Goal: Information Seeking & Learning: Learn about a topic

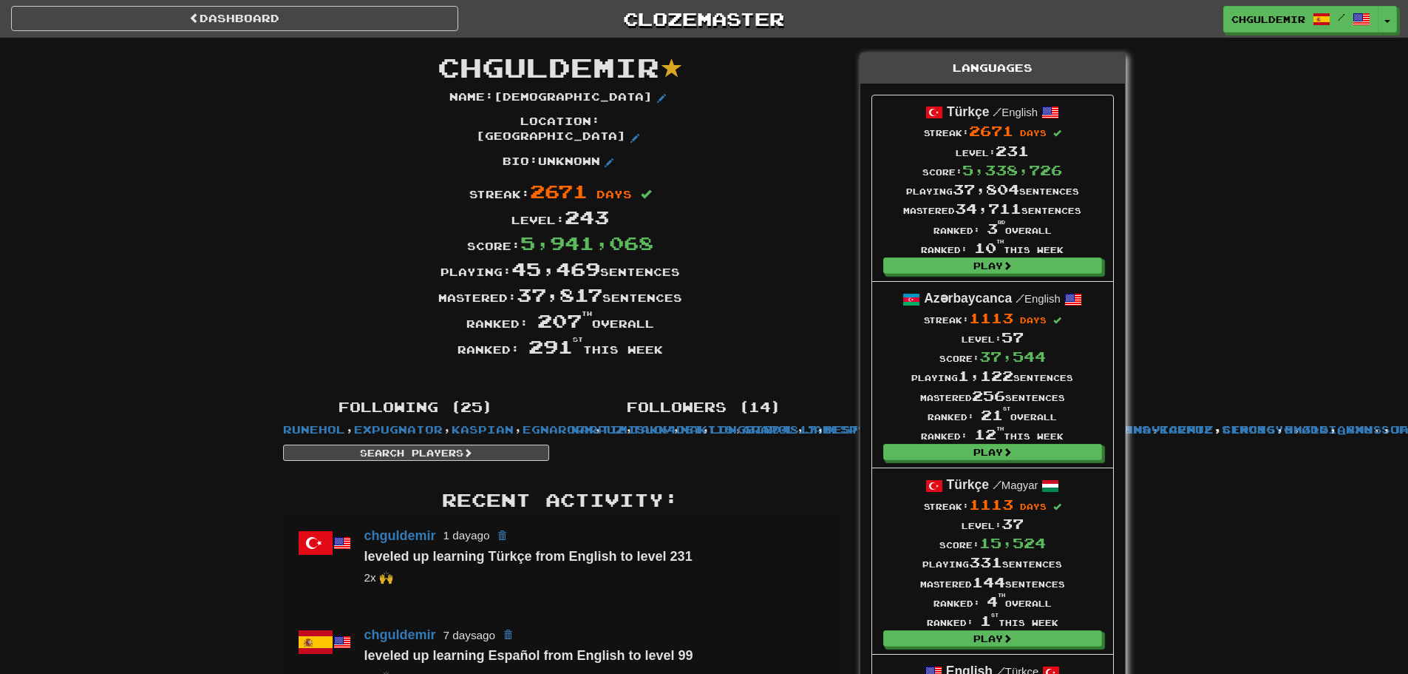
click at [194, 14] on span at bounding box center [194, 18] width 10 height 10
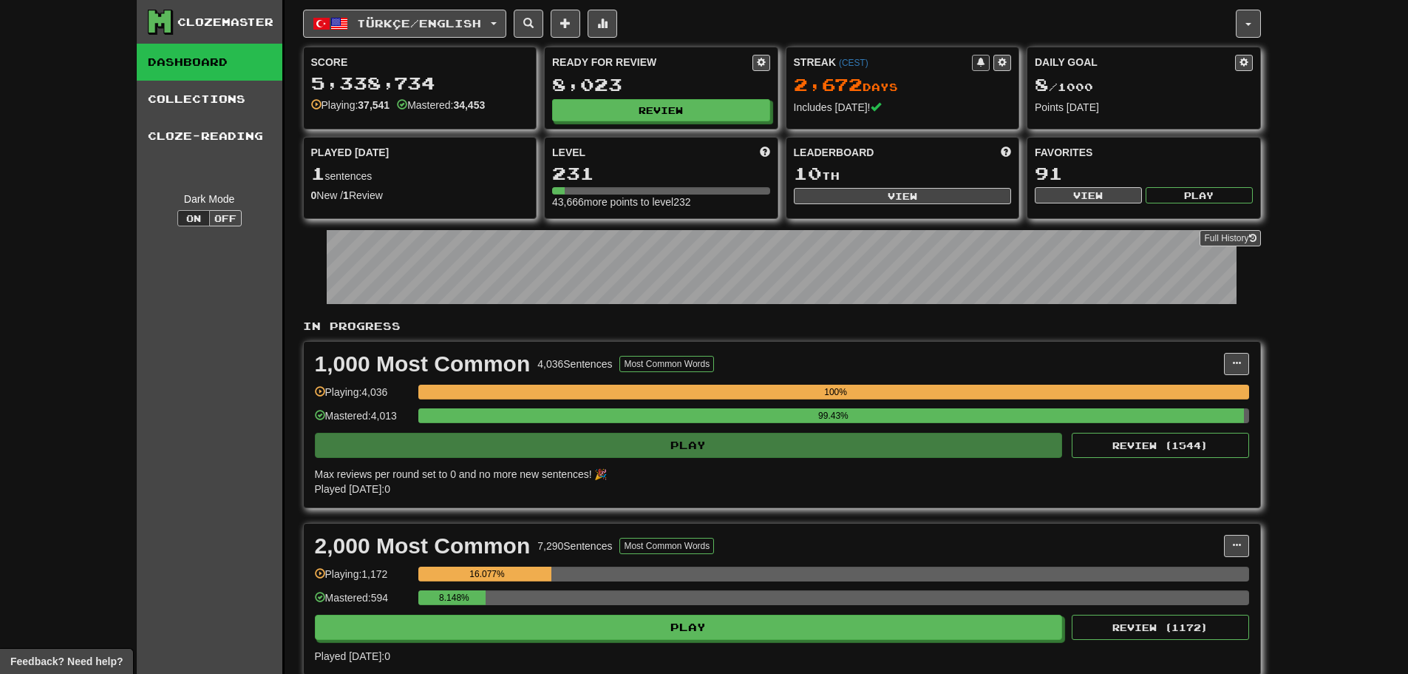
click at [603, 95] on div "Ready for Review 8,023 Review" at bounding box center [661, 87] width 233 height 81
click at [606, 105] on button "Review" at bounding box center [662, 111] width 218 height 22
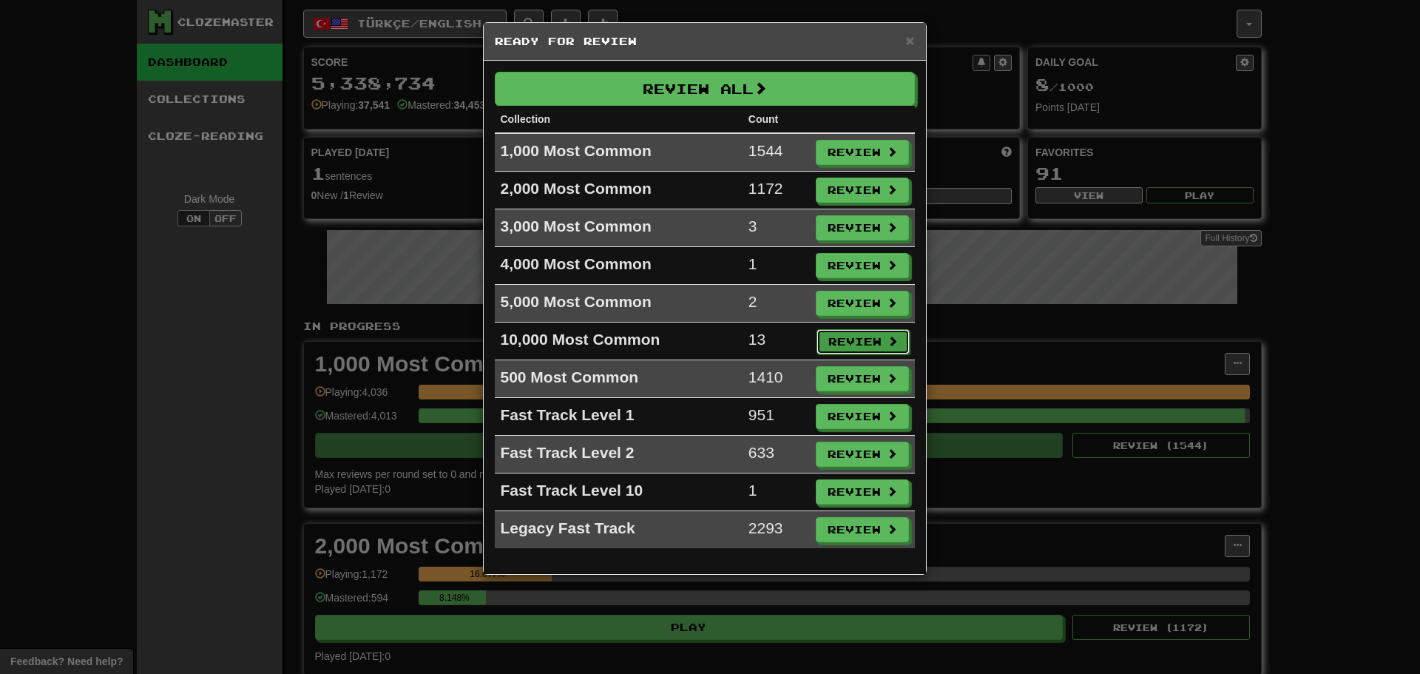
click at [852, 344] on button "Review" at bounding box center [862, 341] width 93 height 25
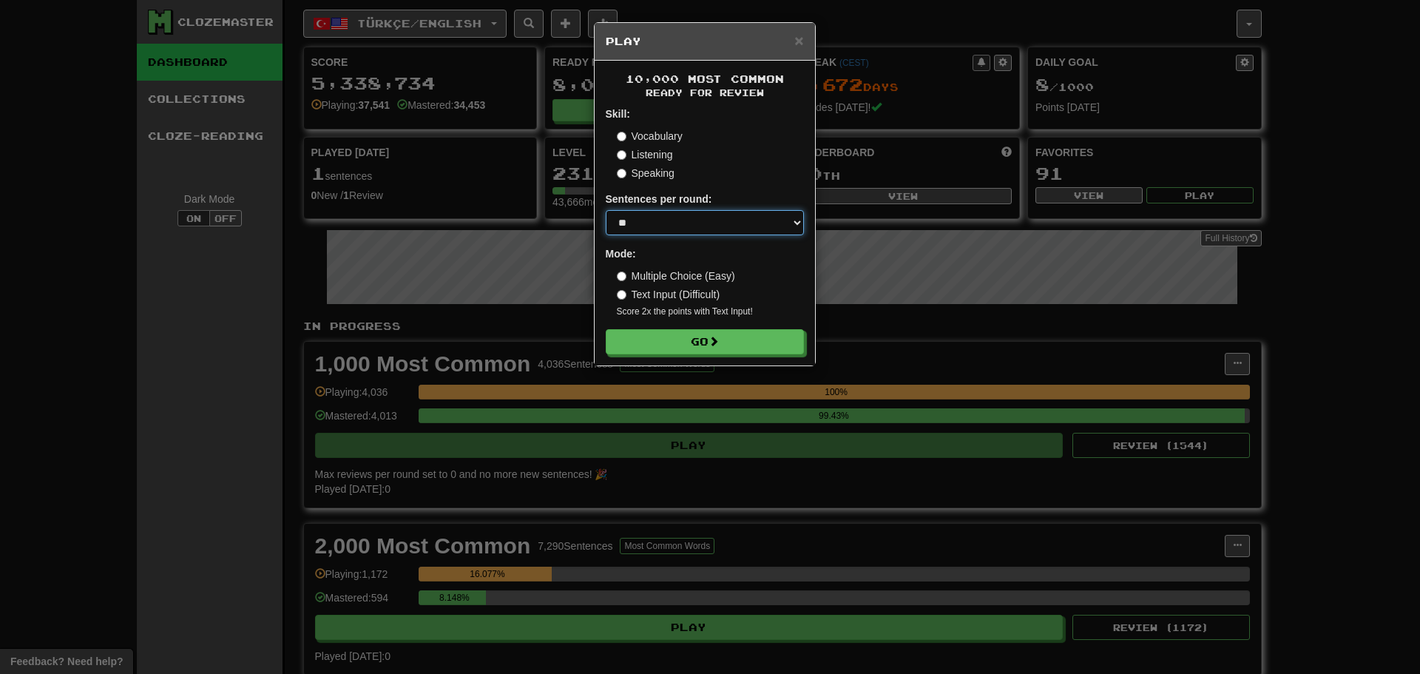
drag, startPoint x: 655, startPoint y: 227, endPoint x: 656, endPoint y: 234, distance: 7.4
click at [655, 227] on select "* ** ** ** ** ** *** ********" at bounding box center [705, 222] width 198 height 25
select select "********"
click at [606, 210] on select "* ** ** ** ** ** *** ********" at bounding box center [705, 222] width 198 height 25
click at [702, 347] on button "Go" at bounding box center [705, 342] width 198 height 25
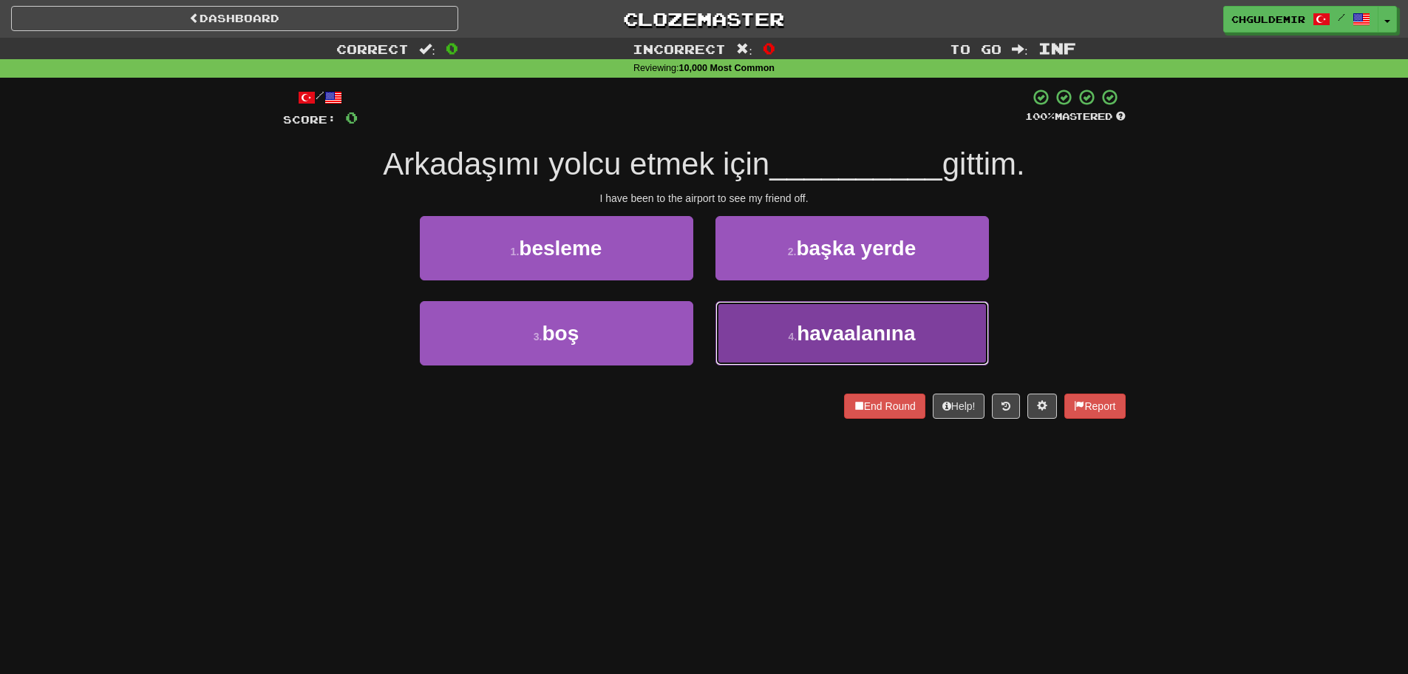
click at [806, 334] on span "havaalanına" at bounding box center [856, 333] width 118 height 23
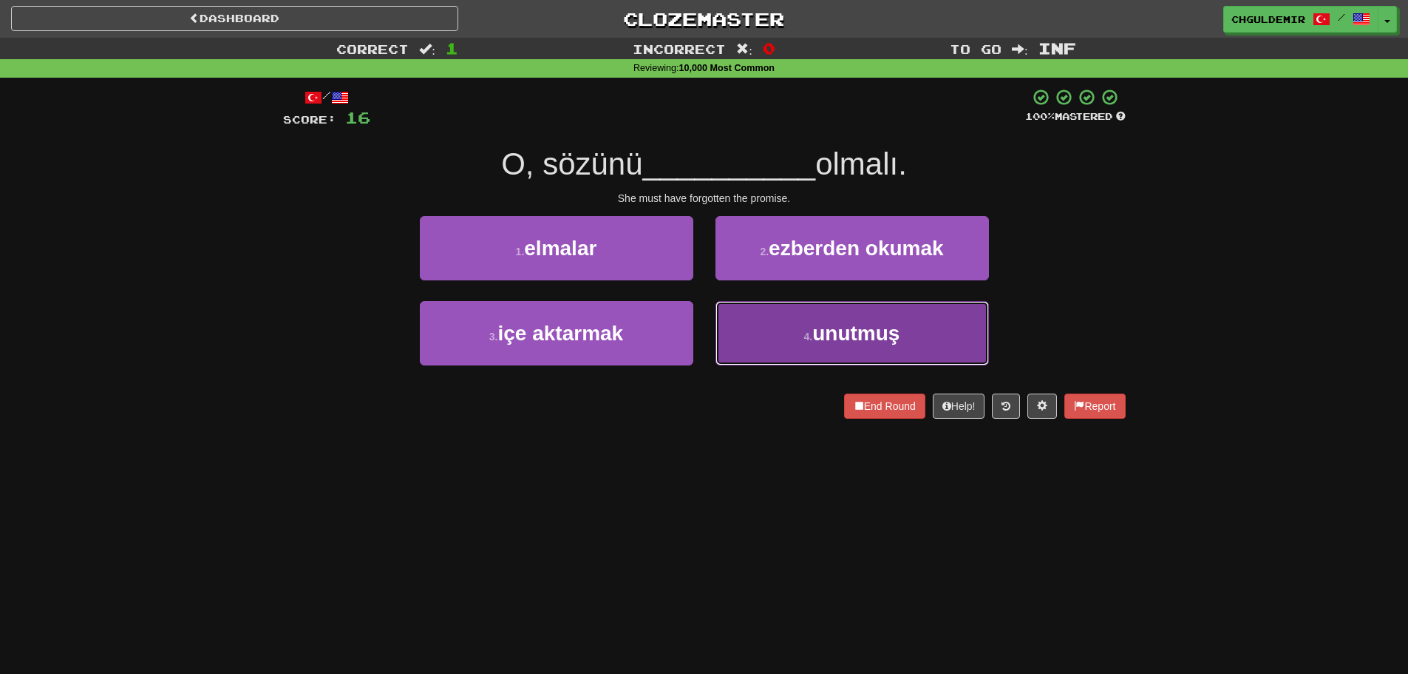
click at [738, 331] on button "4 . unutmuş" at bounding box center [853, 333] width 274 height 64
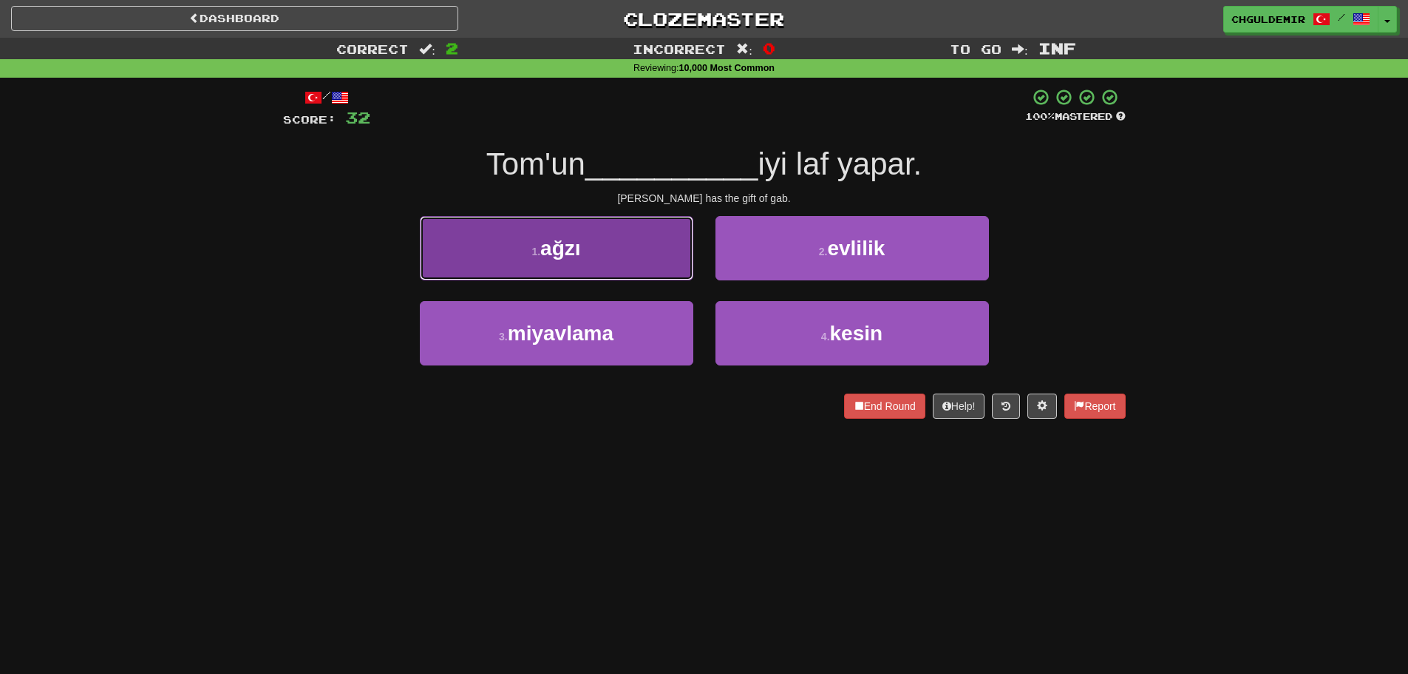
click at [654, 244] on button "1 . ağzı" at bounding box center [557, 248] width 274 height 64
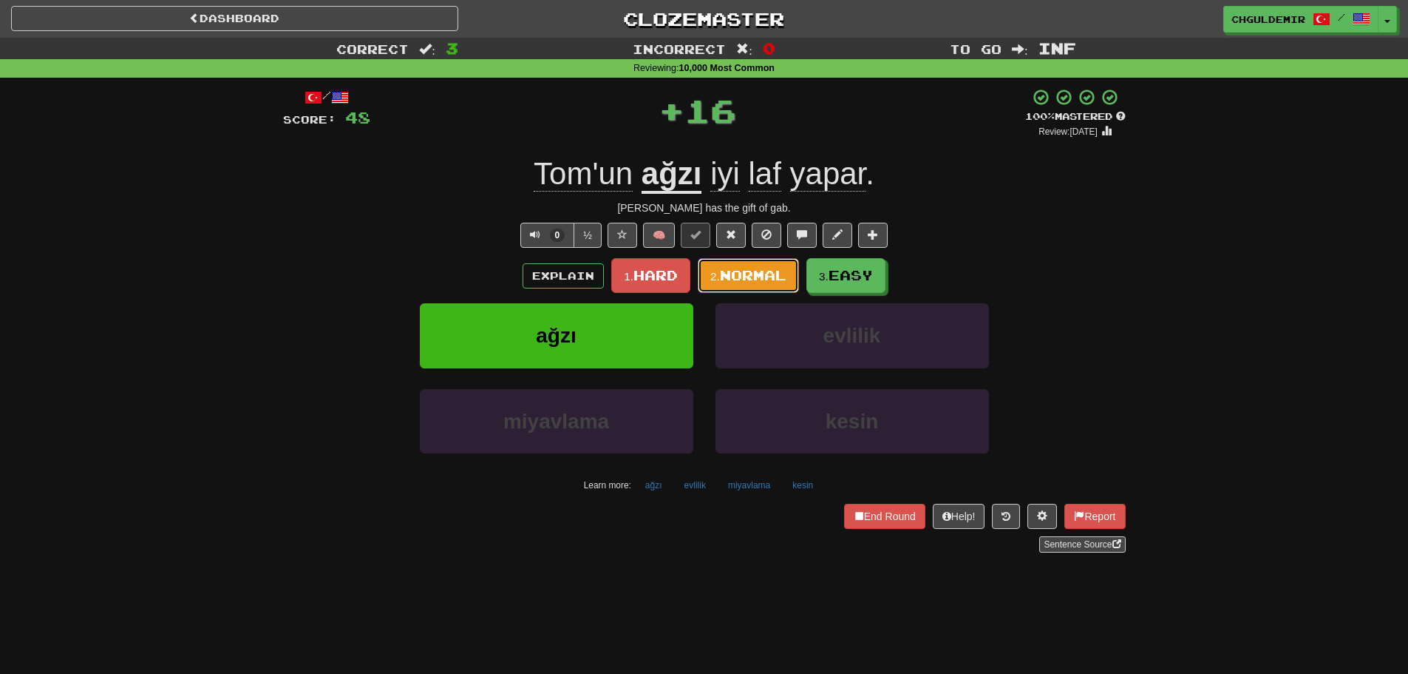
click at [711, 269] on button "2. Normal" at bounding box center [748, 275] width 101 height 35
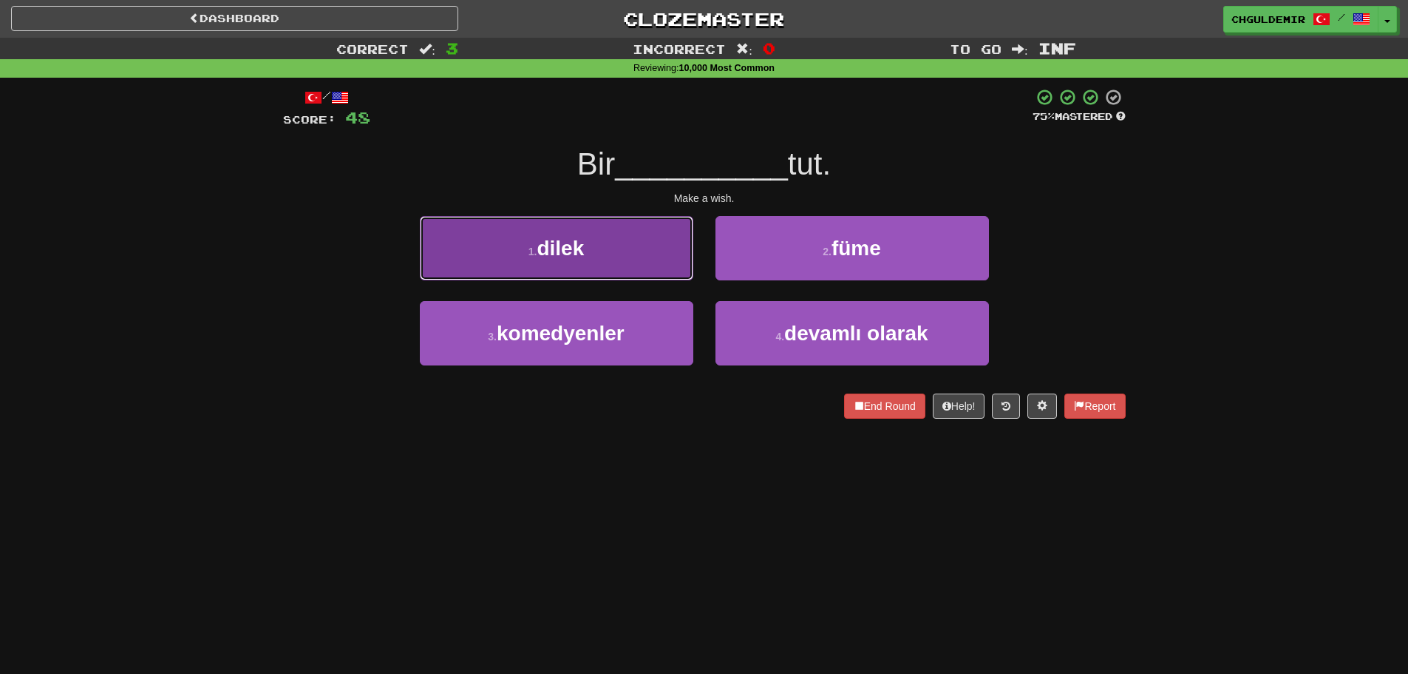
click at [674, 261] on button "1 . dilek" at bounding box center [557, 248] width 274 height 64
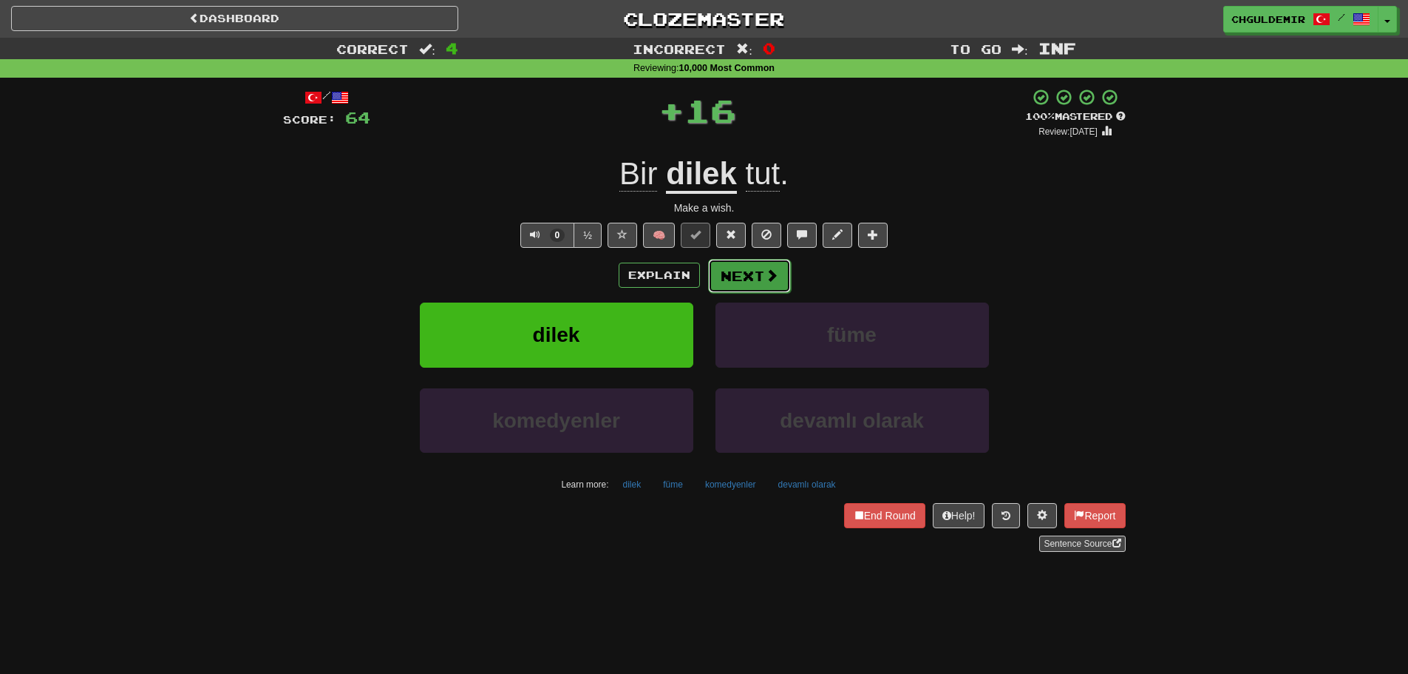
click at [752, 279] on button "Next" at bounding box center [749, 276] width 83 height 34
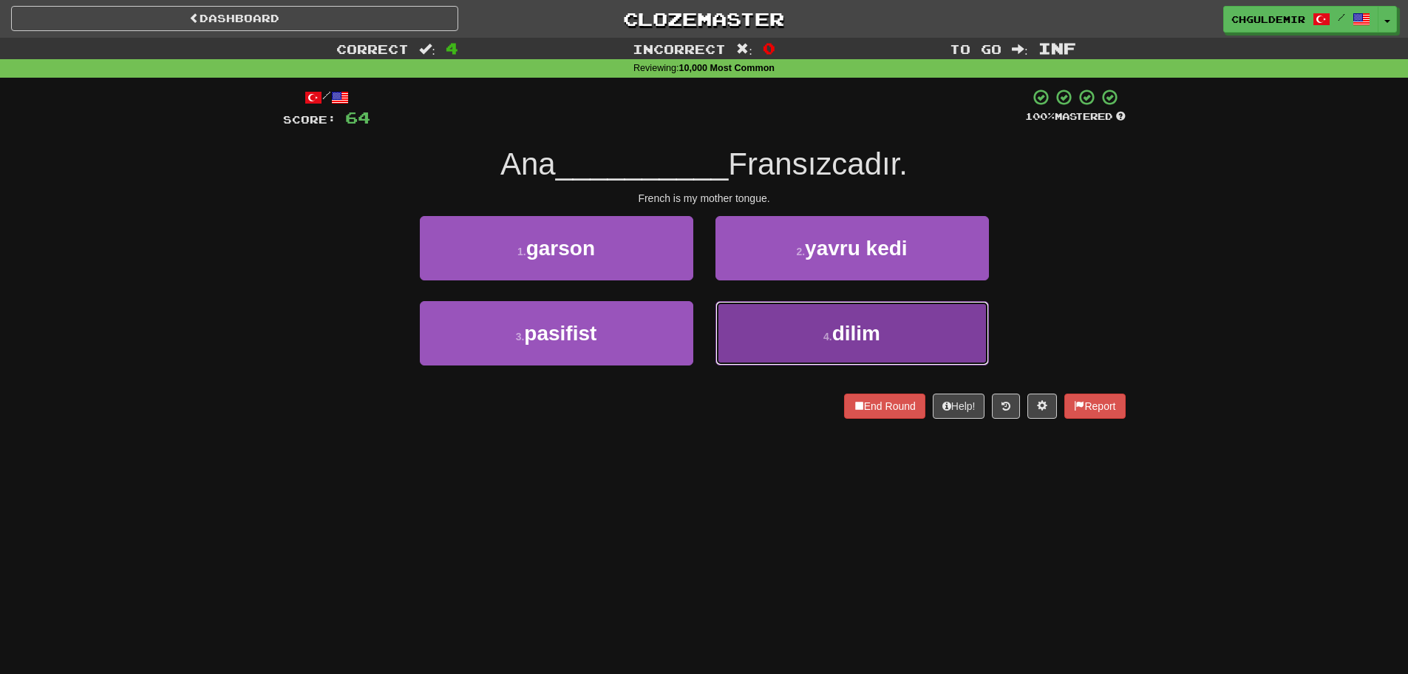
click at [784, 308] on button "4 . dilim" at bounding box center [853, 333] width 274 height 64
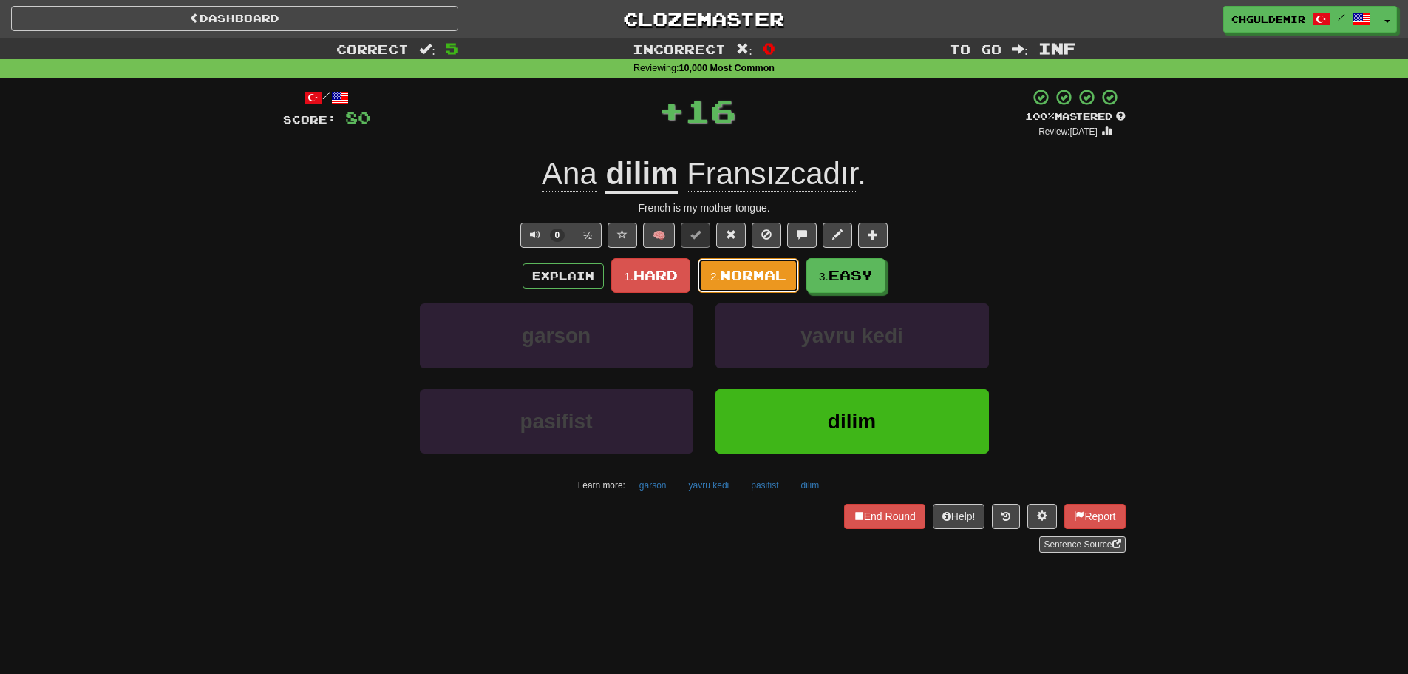
click at [770, 281] on span "Normal" at bounding box center [753, 275] width 67 height 16
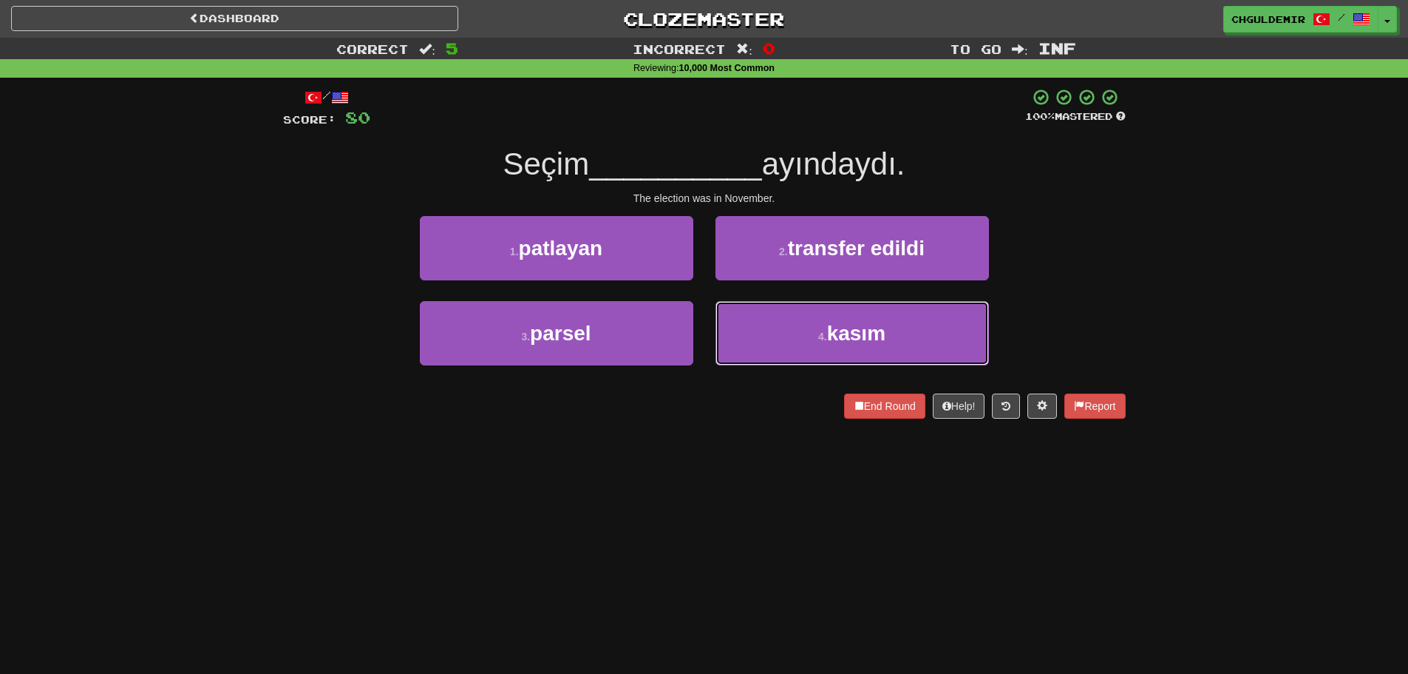
drag, startPoint x: 733, startPoint y: 322, endPoint x: 737, endPoint y: 297, distance: 25.4
click at [733, 322] on button "4 . kasım" at bounding box center [853, 333] width 274 height 64
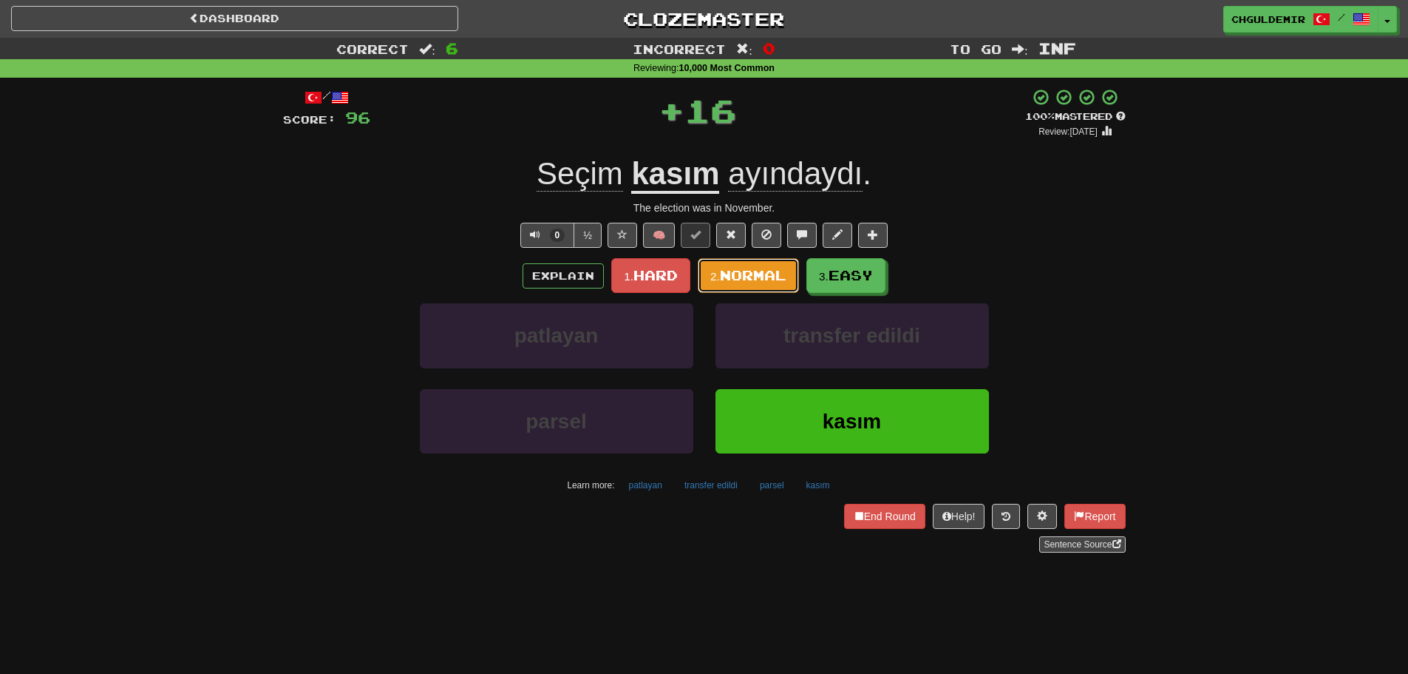
click at [733, 265] on button "2. Normal" at bounding box center [748, 275] width 101 height 35
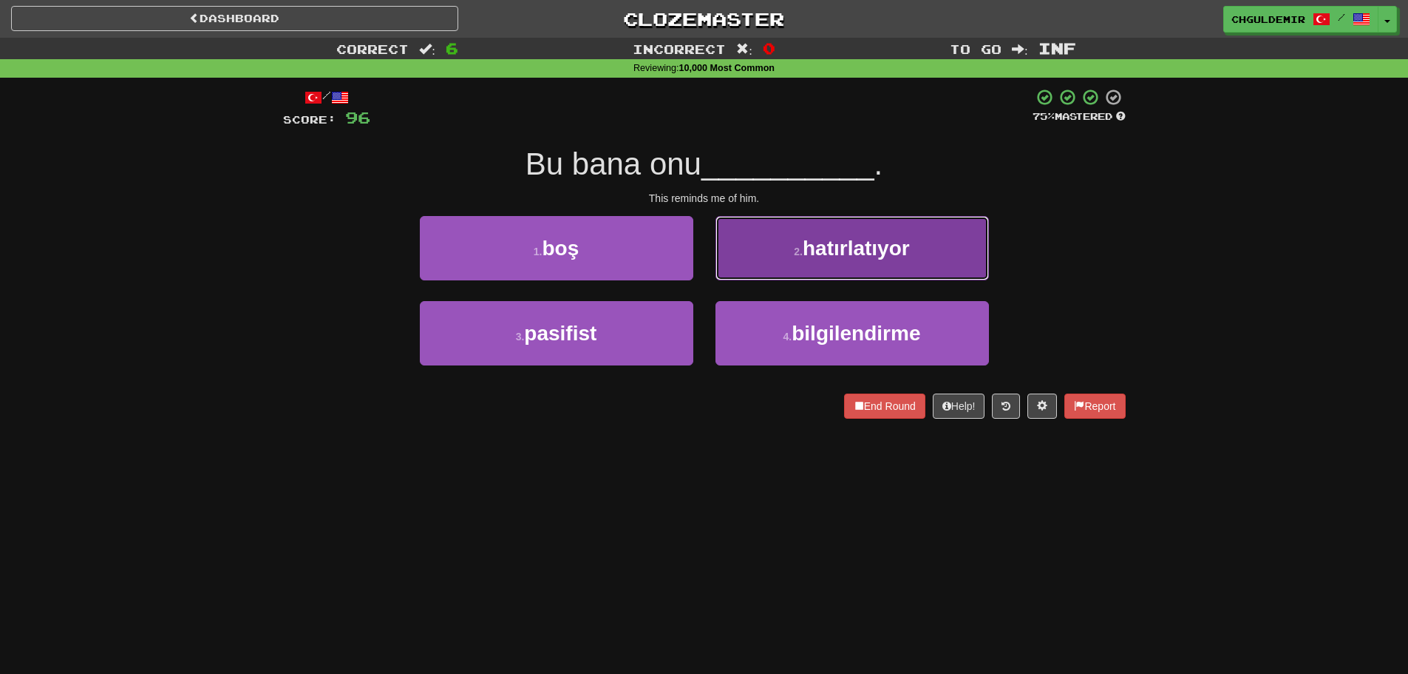
click at [748, 266] on button "2 . hatırlatıyor" at bounding box center [853, 248] width 274 height 64
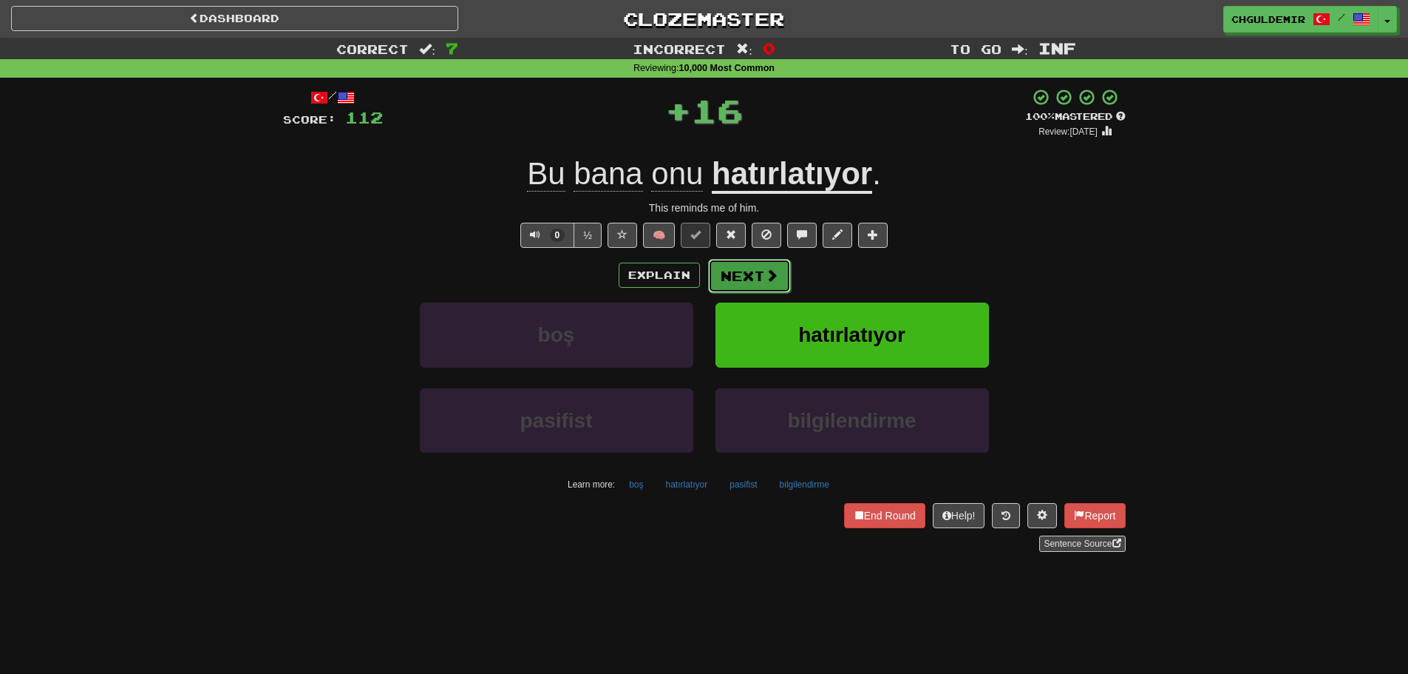
click at [742, 272] on button "Next" at bounding box center [749, 276] width 83 height 34
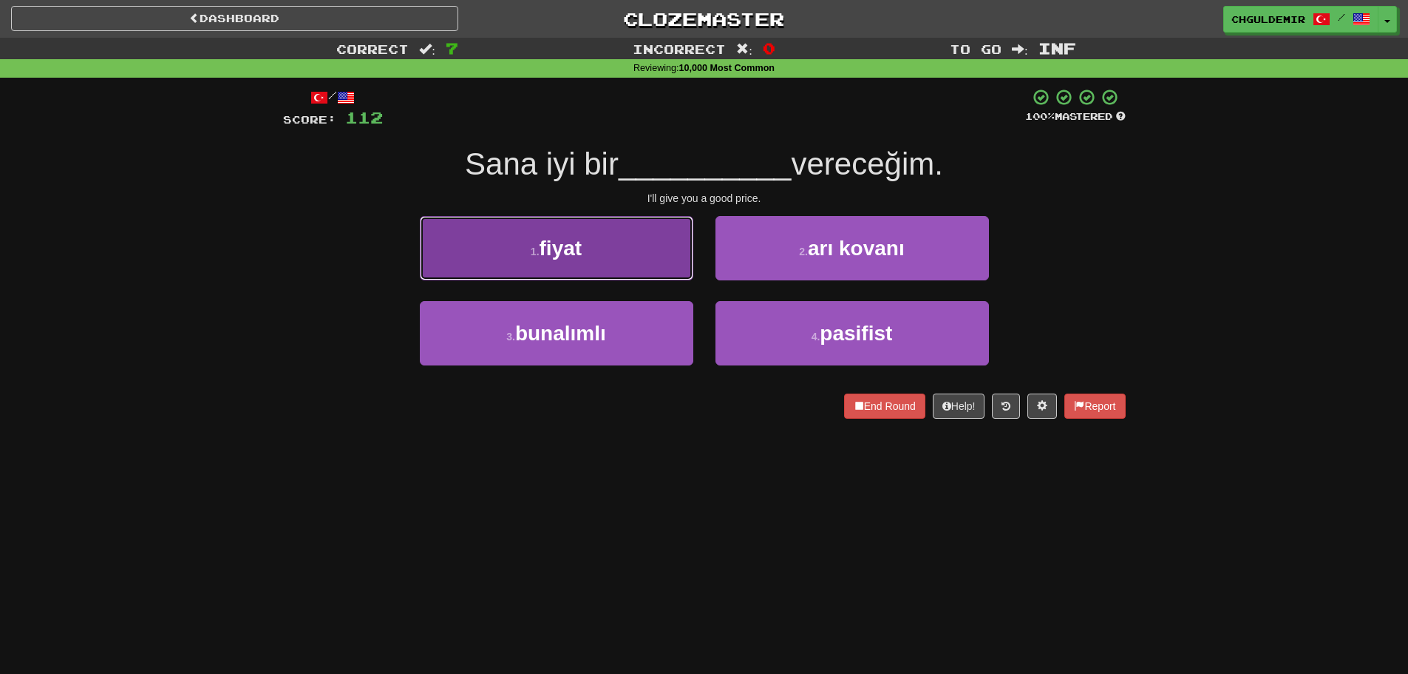
click at [646, 265] on button "1 . fiyat" at bounding box center [557, 248] width 274 height 64
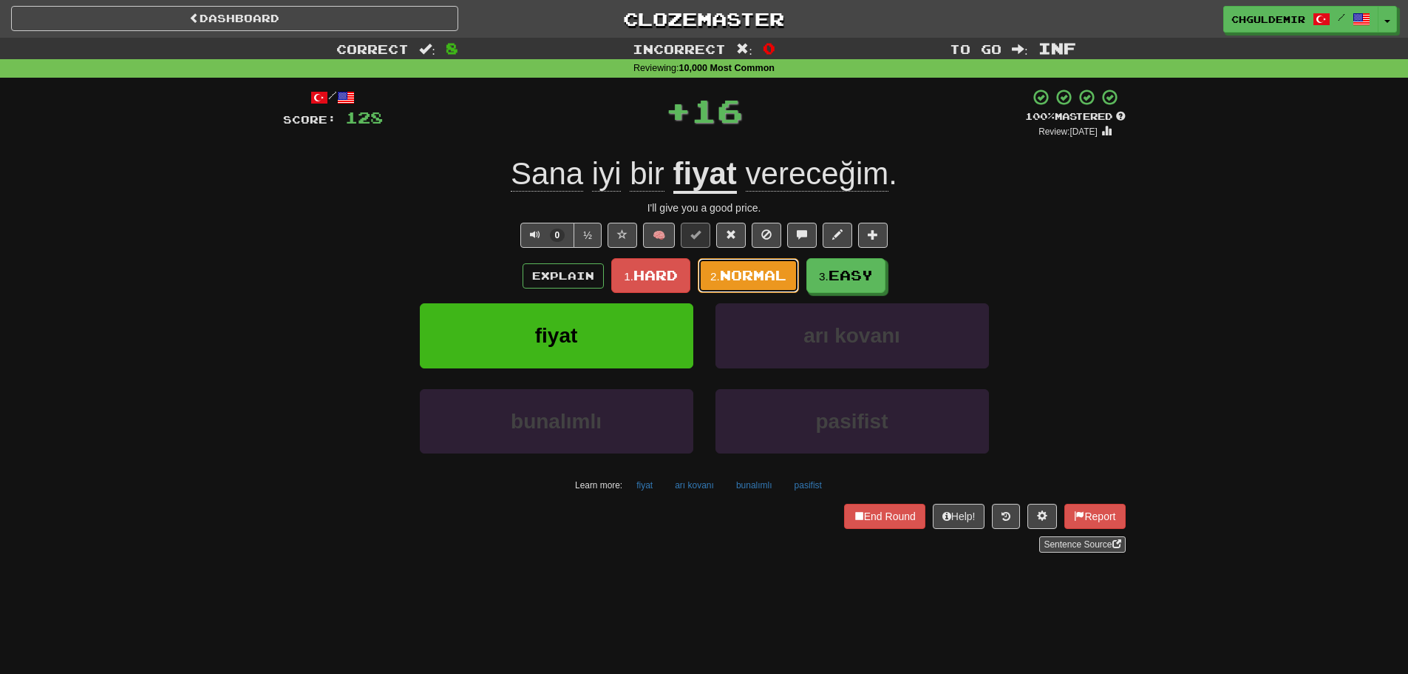
click at [750, 269] on span "Normal" at bounding box center [753, 275] width 67 height 16
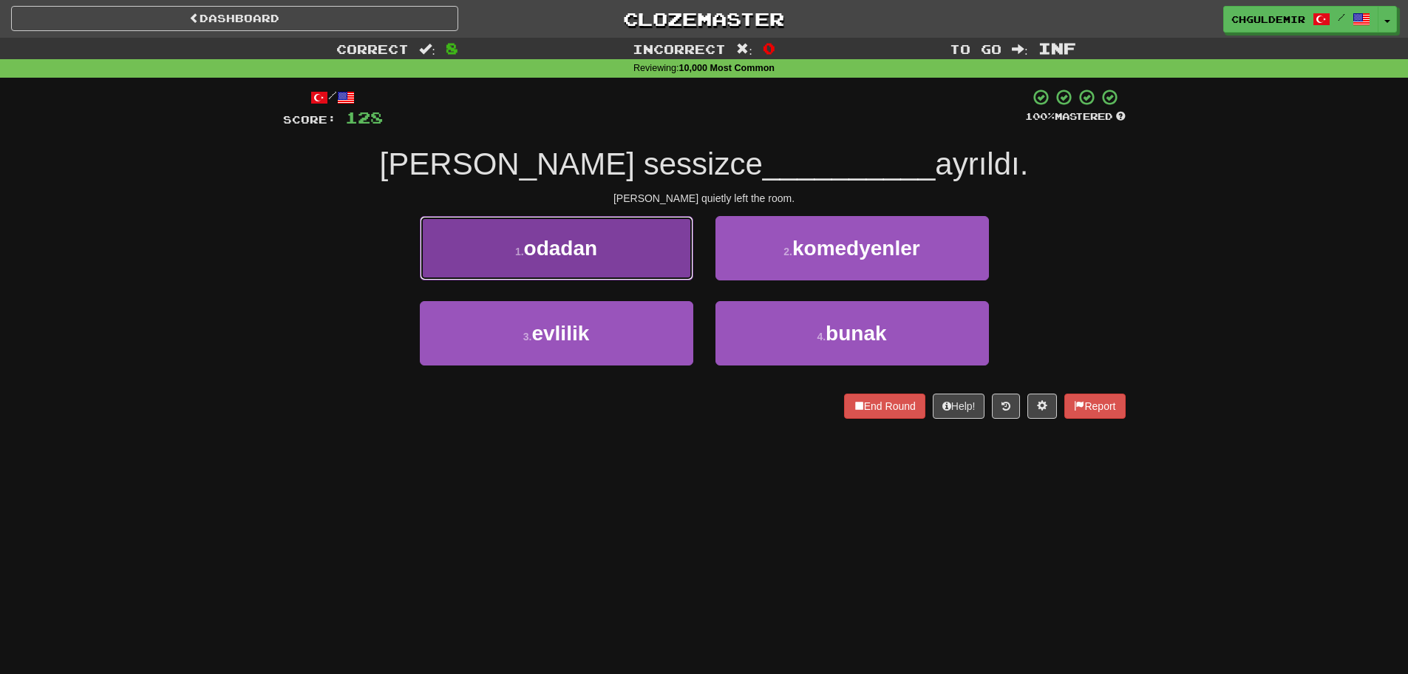
click at [645, 271] on button "1 . odadan" at bounding box center [557, 248] width 274 height 64
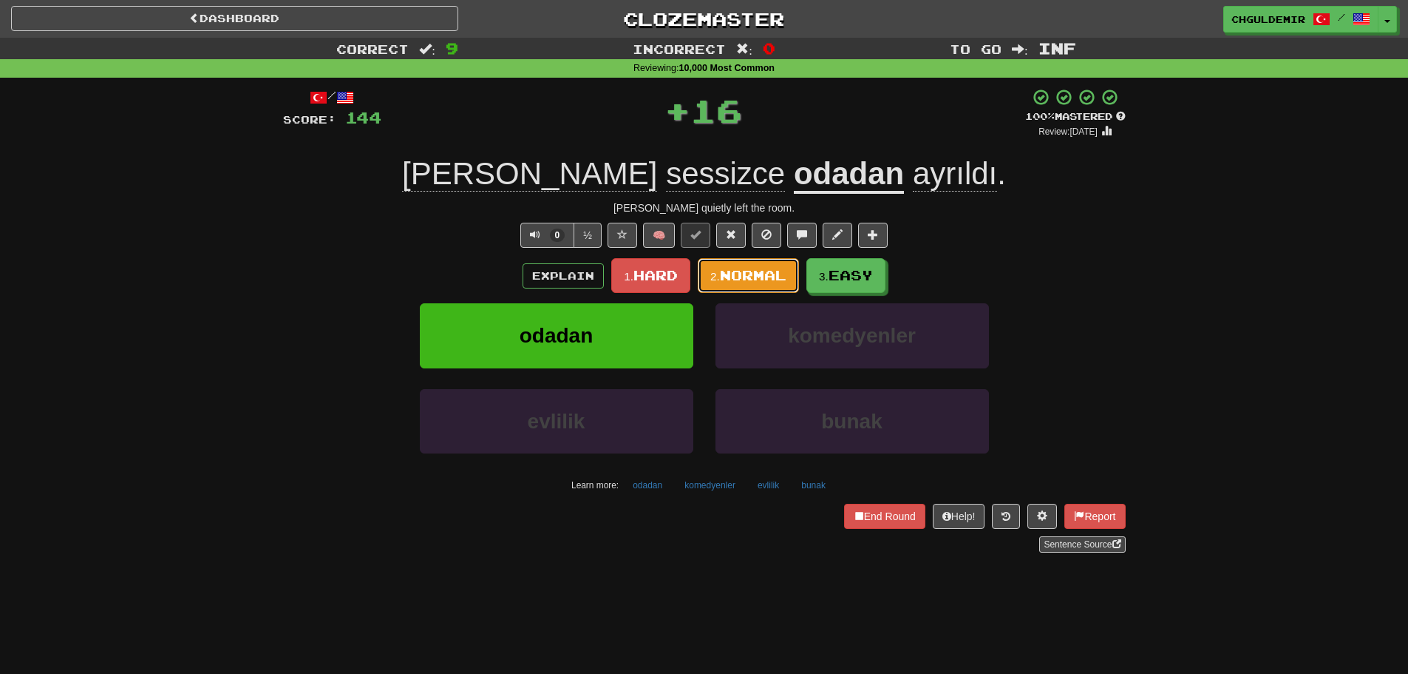
click at [734, 277] on span "Normal" at bounding box center [753, 275] width 67 height 16
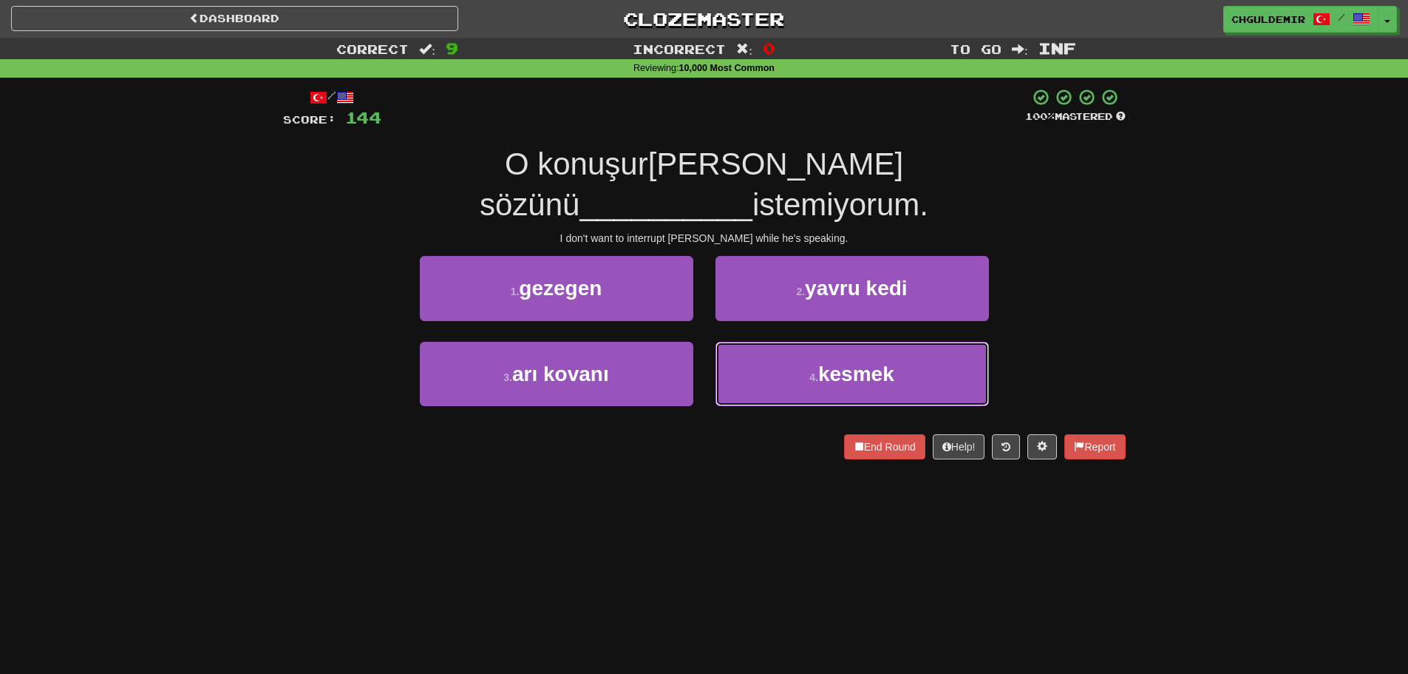
drag, startPoint x: 776, startPoint y: 338, endPoint x: 749, endPoint y: 399, distance: 66.9
click at [749, 413] on div "/ Score: 144 100 % Mastered O konuşur[PERSON_NAME] sözünü __________ istemiyoru…" at bounding box center [704, 273] width 843 height 370
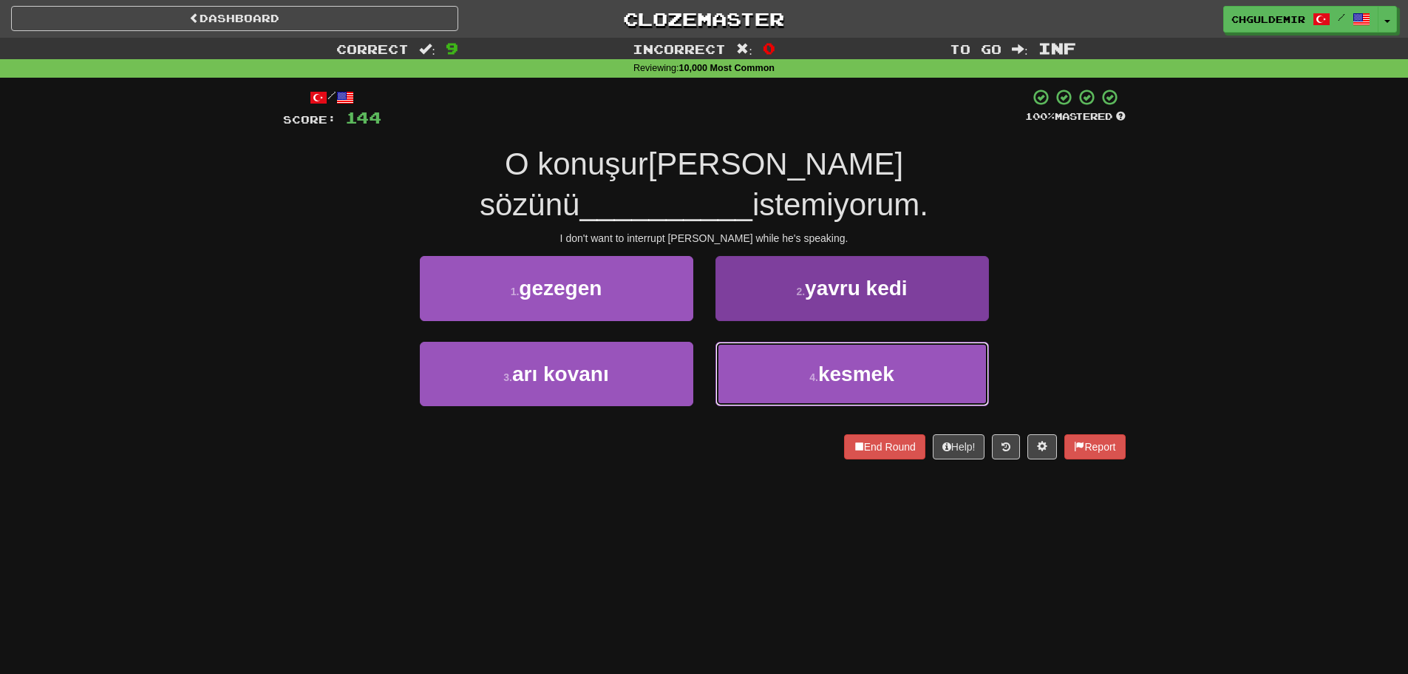
click at [742, 342] on button "4 . kesmek" at bounding box center [853, 374] width 274 height 64
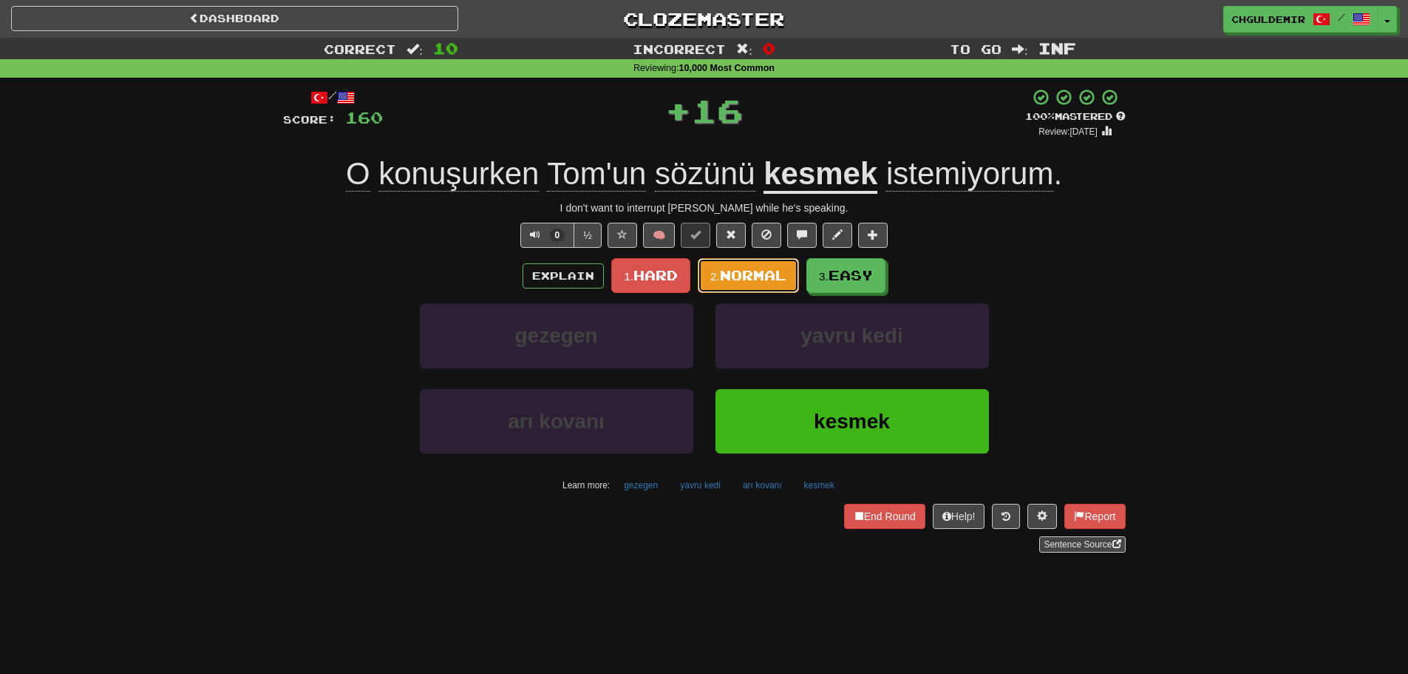
click at [736, 281] on span "Normal" at bounding box center [753, 275] width 67 height 16
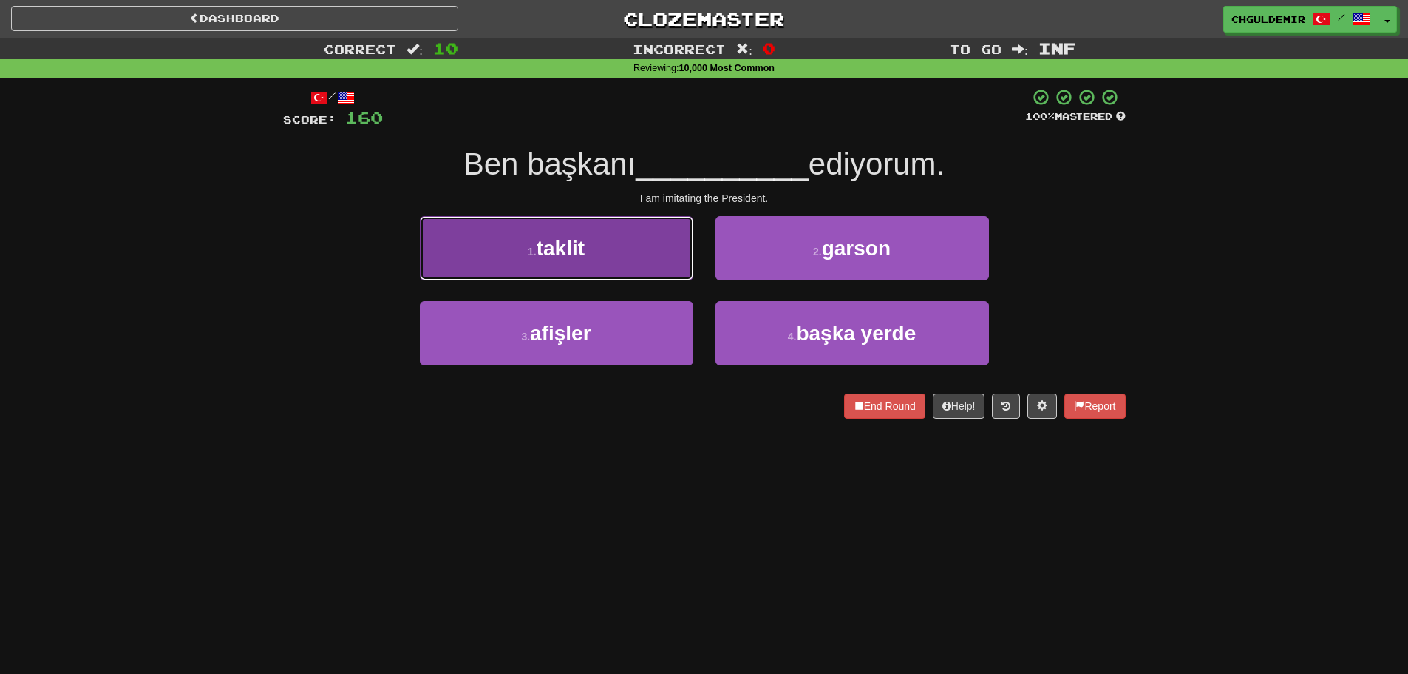
click at [653, 260] on button "1 . taklit" at bounding box center [557, 248] width 274 height 64
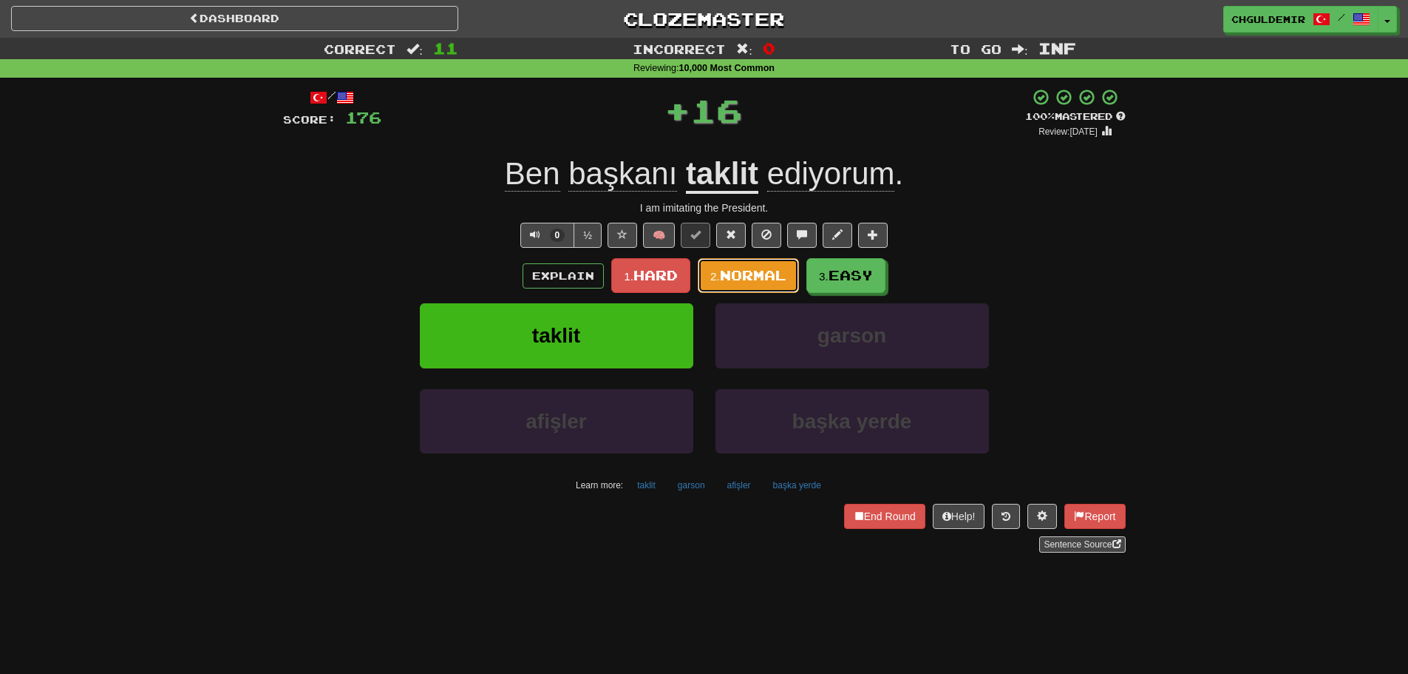
click at [767, 276] on span "Normal" at bounding box center [753, 275] width 67 height 16
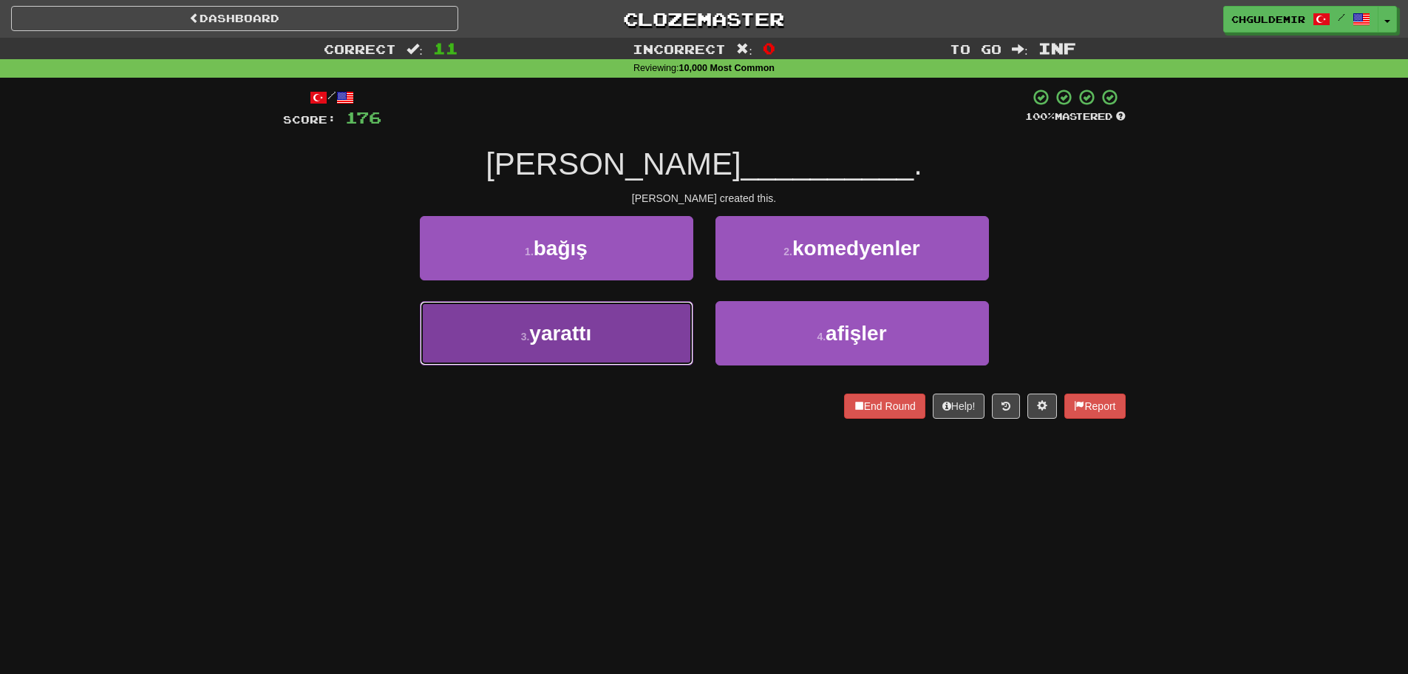
click at [674, 323] on button "3 . yarattı" at bounding box center [557, 333] width 274 height 64
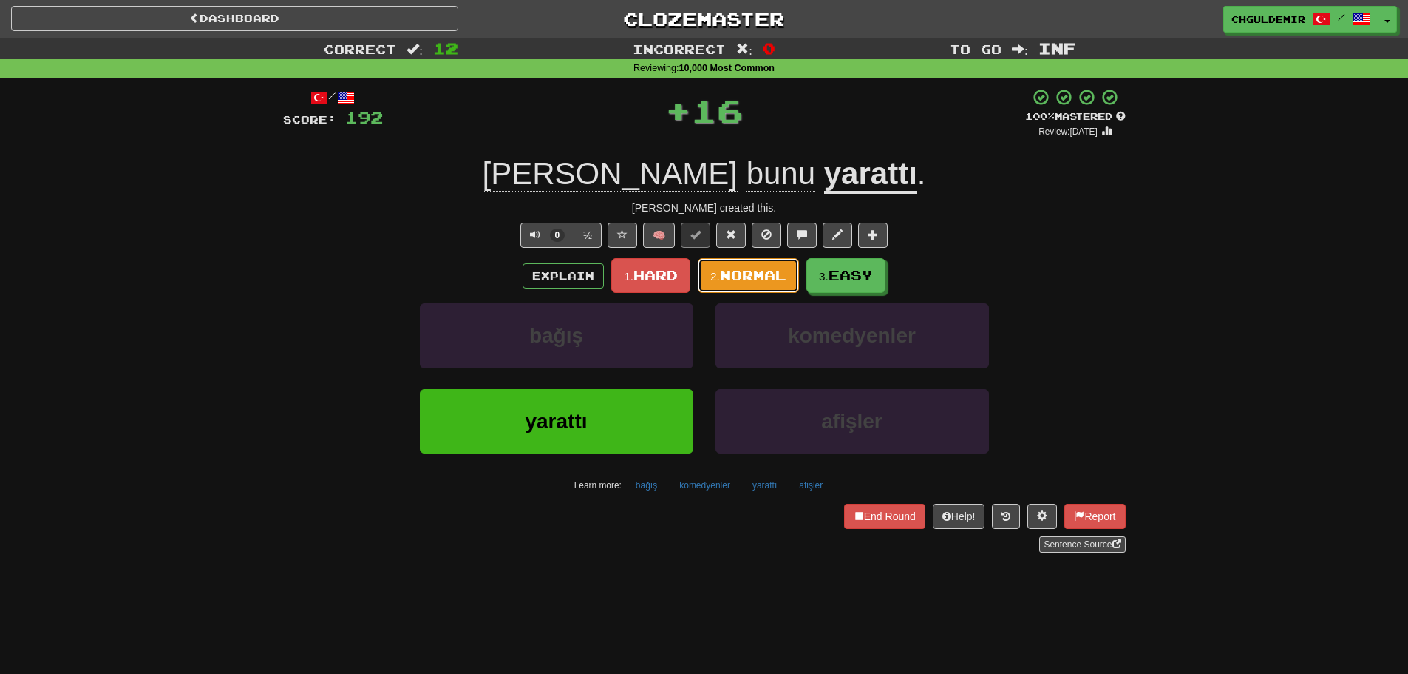
click at [725, 262] on button "2. Normal" at bounding box center [748, 275] width 101 height 35
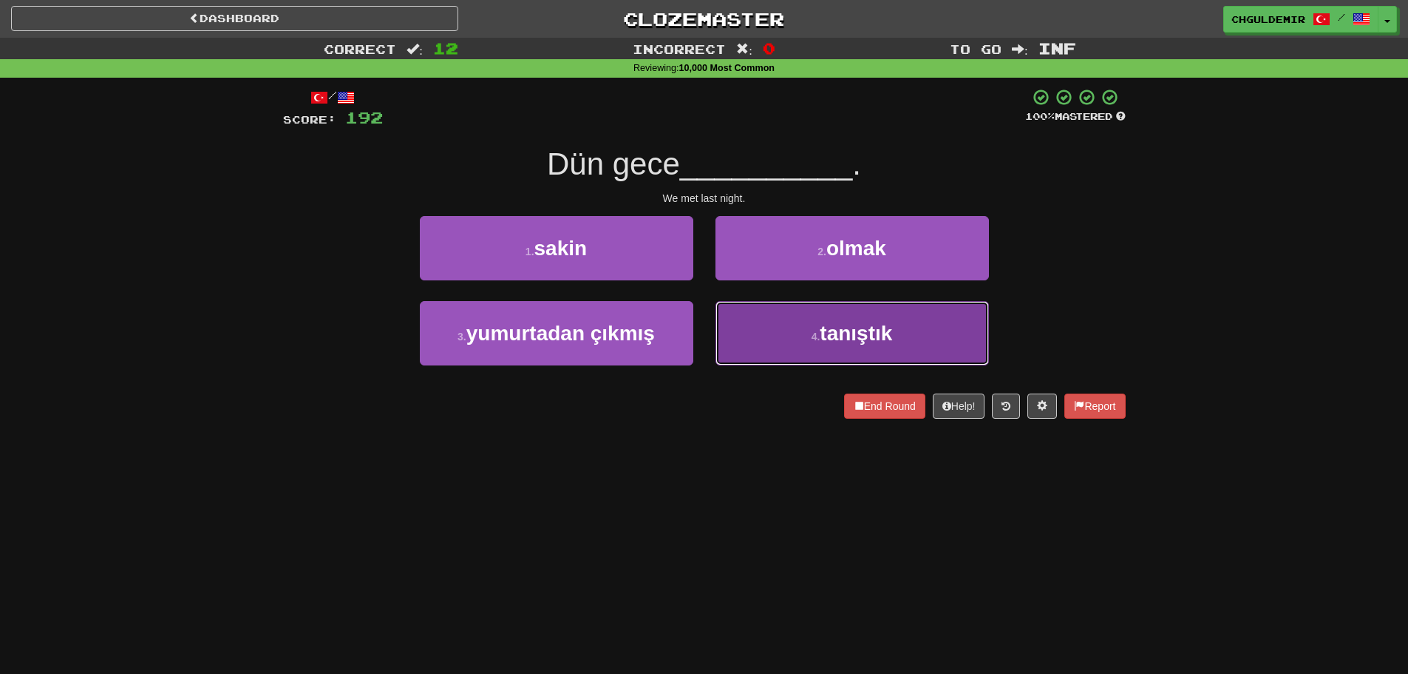
click at [793, 332] on button "4 . tanıştık" at bounding box center [853, 333] width 274 height 64
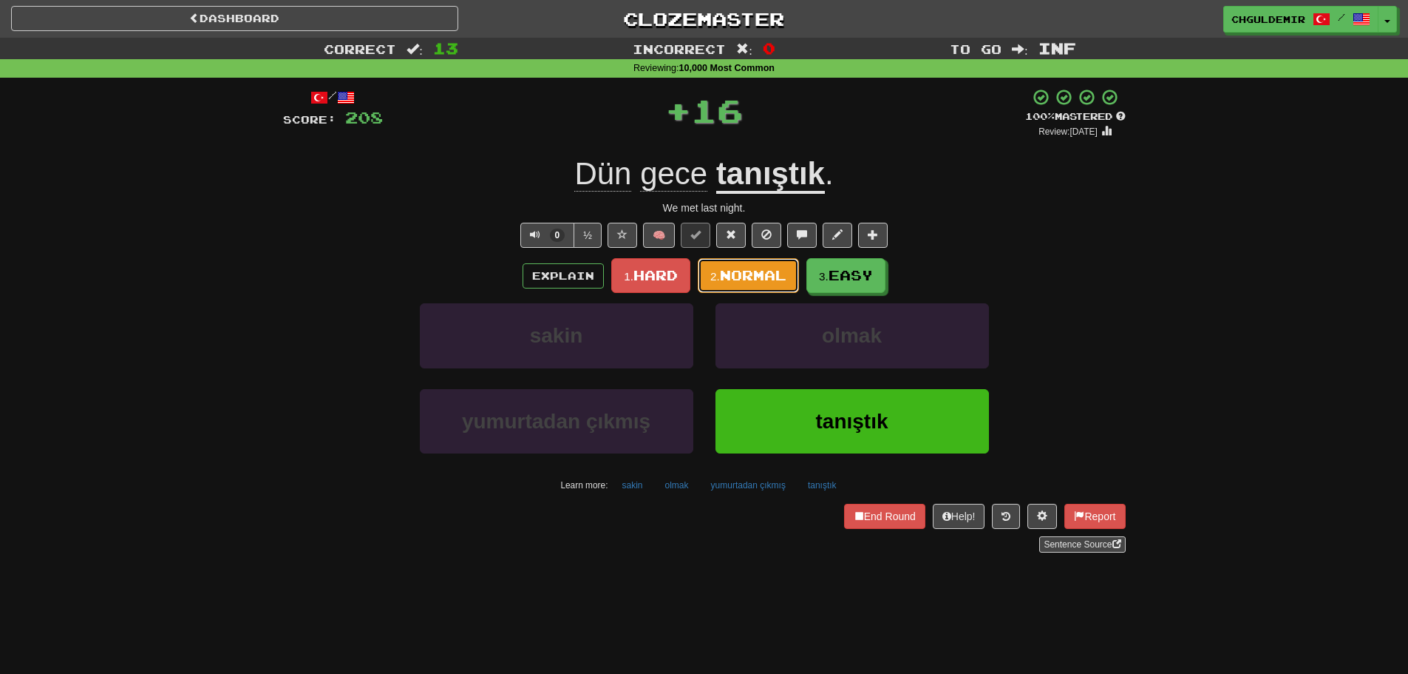
click at [761, 277] on span "Normal" at bounding box center [753, 275] width 67 height 16
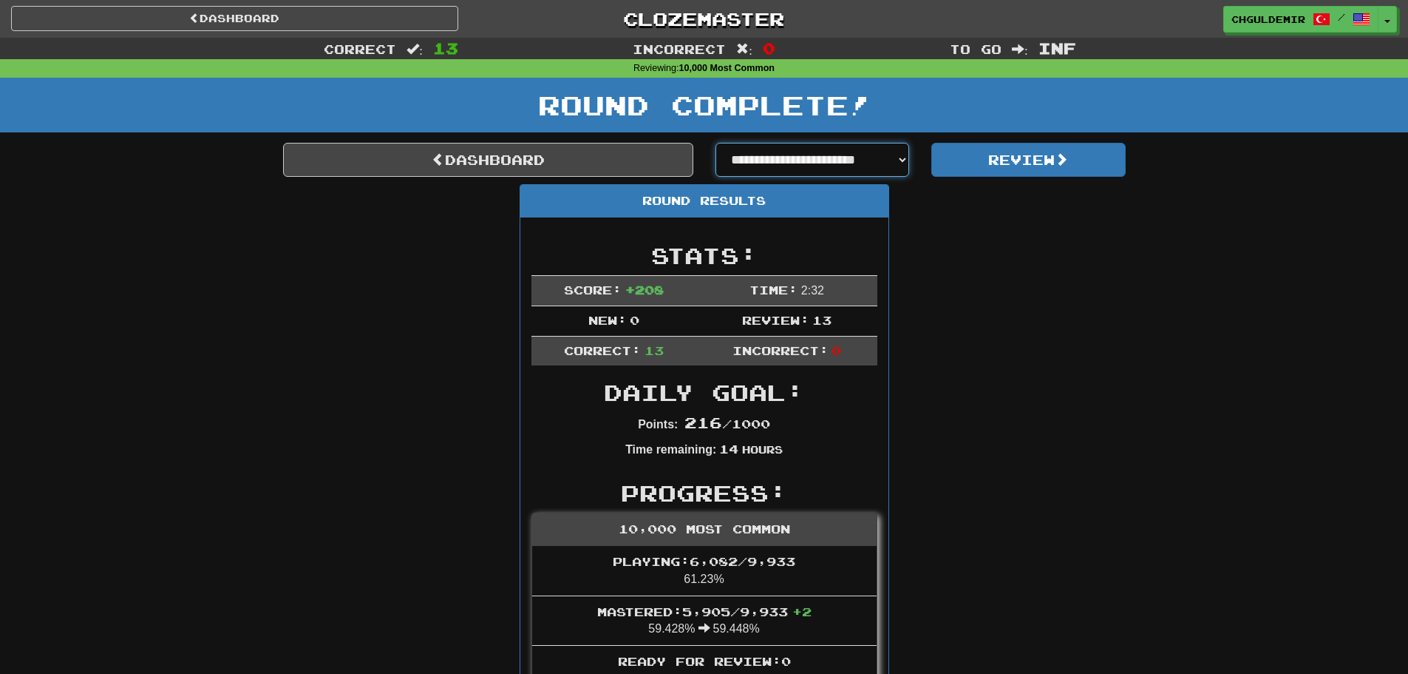
click at [818, 157] on select "**********" at bounding box center [813, 160] width 194 height 34
select select "**********"
click at [716, 143] on select "**********" at bounding box center [813, 160] width 194 height 34
select select "**********"
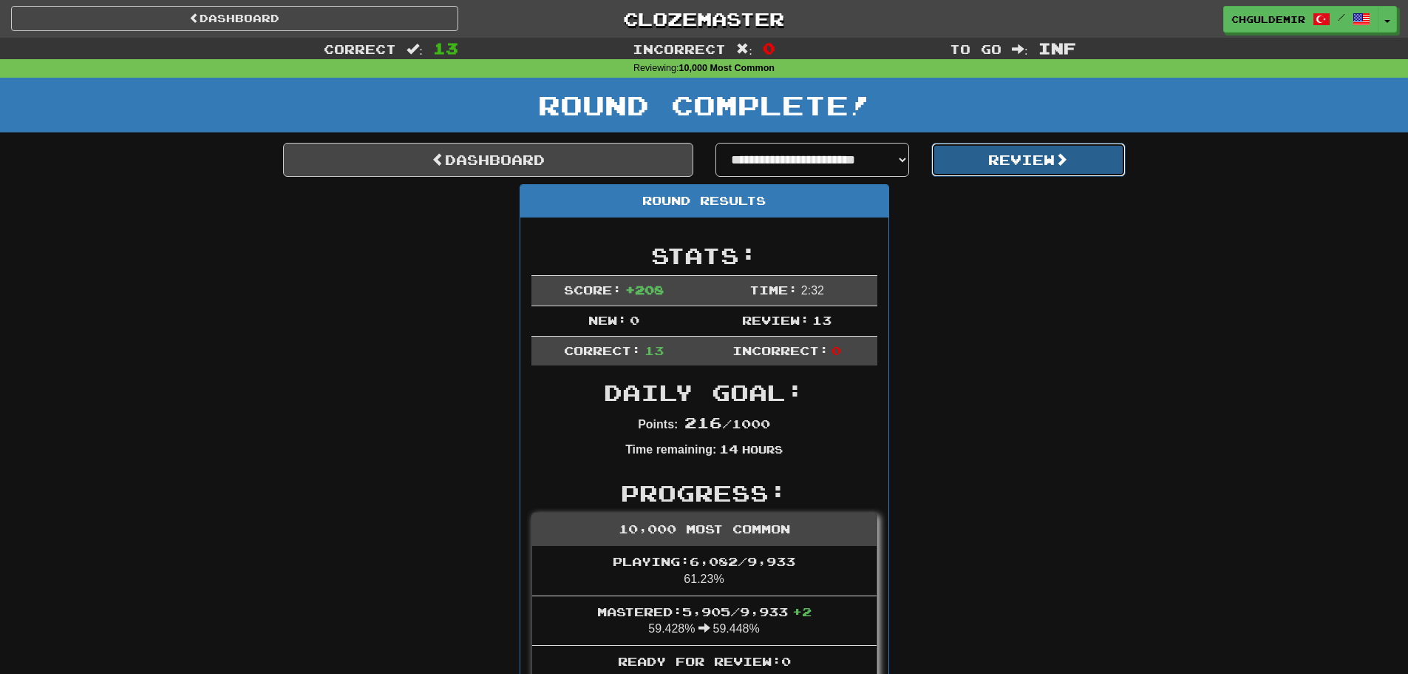
click at [988, 168] on button "Review" at bounding box center [1029, 160] width 194 height 34
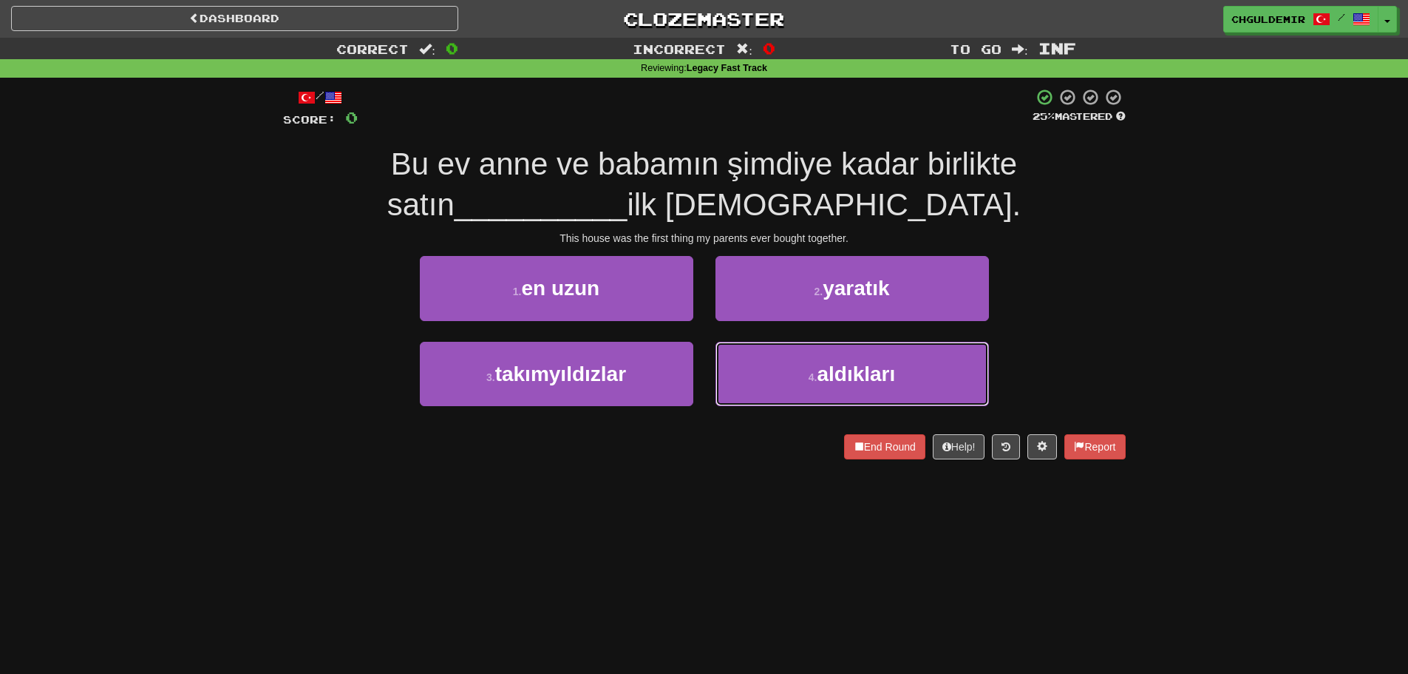
drag, startPoint x: 776, startPoint y: 357, endPoint x: 769, endPoint y: 336, distance: 22.7
click at [776, 357] on button "4 . aldıkları" at bounding box center [853, 374] width 274 height 64
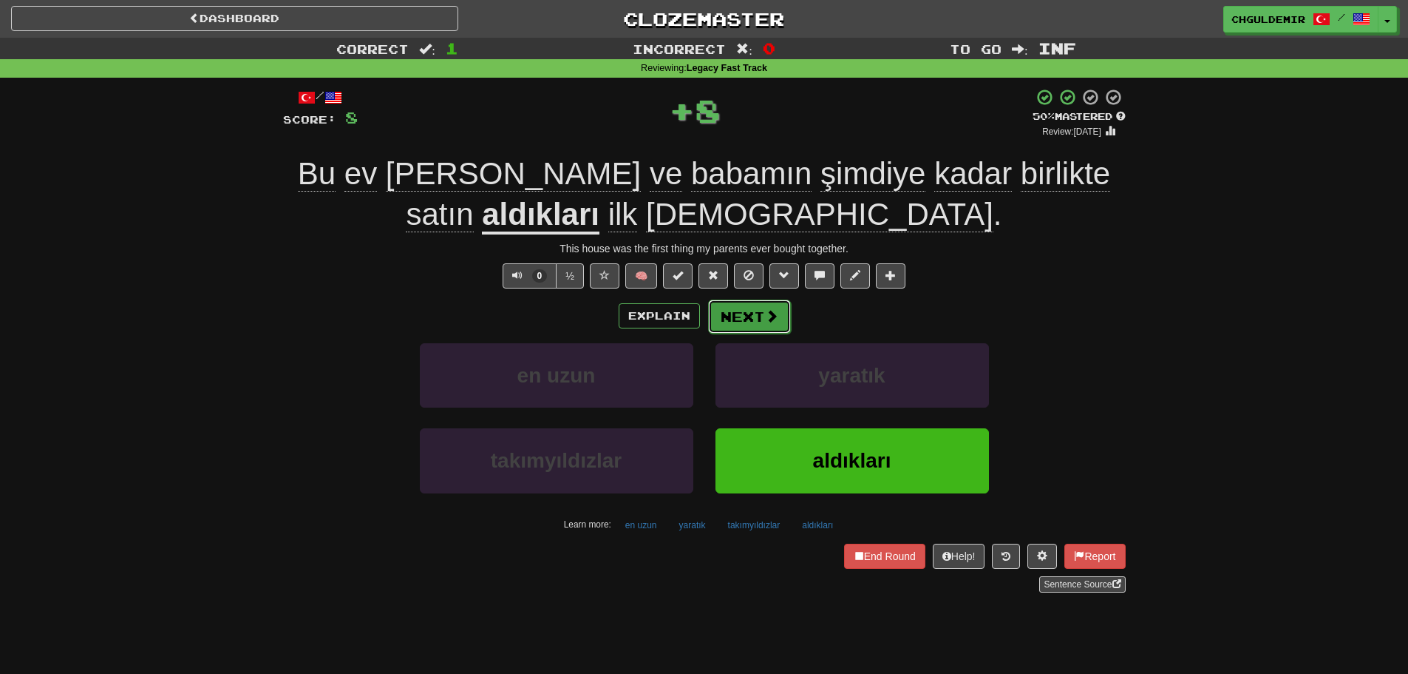
click at [765, 316] on span at bounding box center [771, 315] width 13 height 13
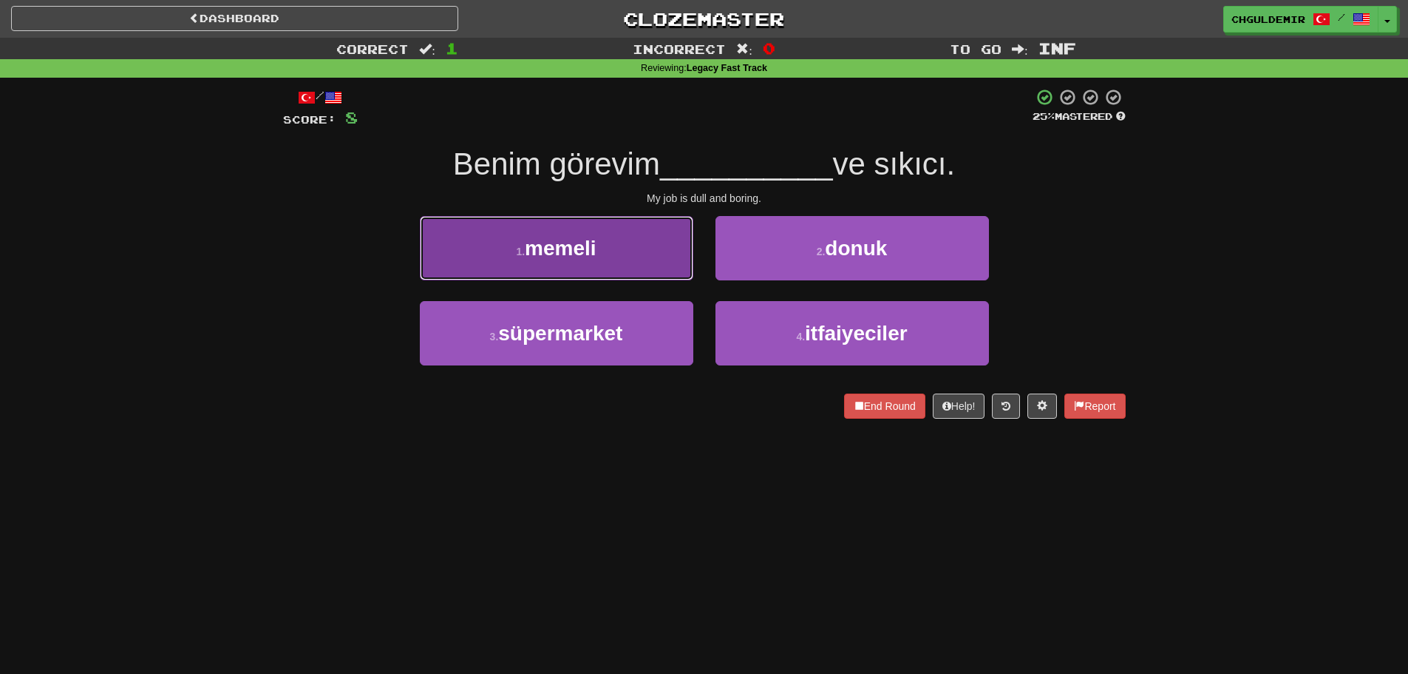
click at [667, 258] on button "1 . [GEOGRAPHIC_DATA]" at bounding box center [557, 248] width 274 height 64
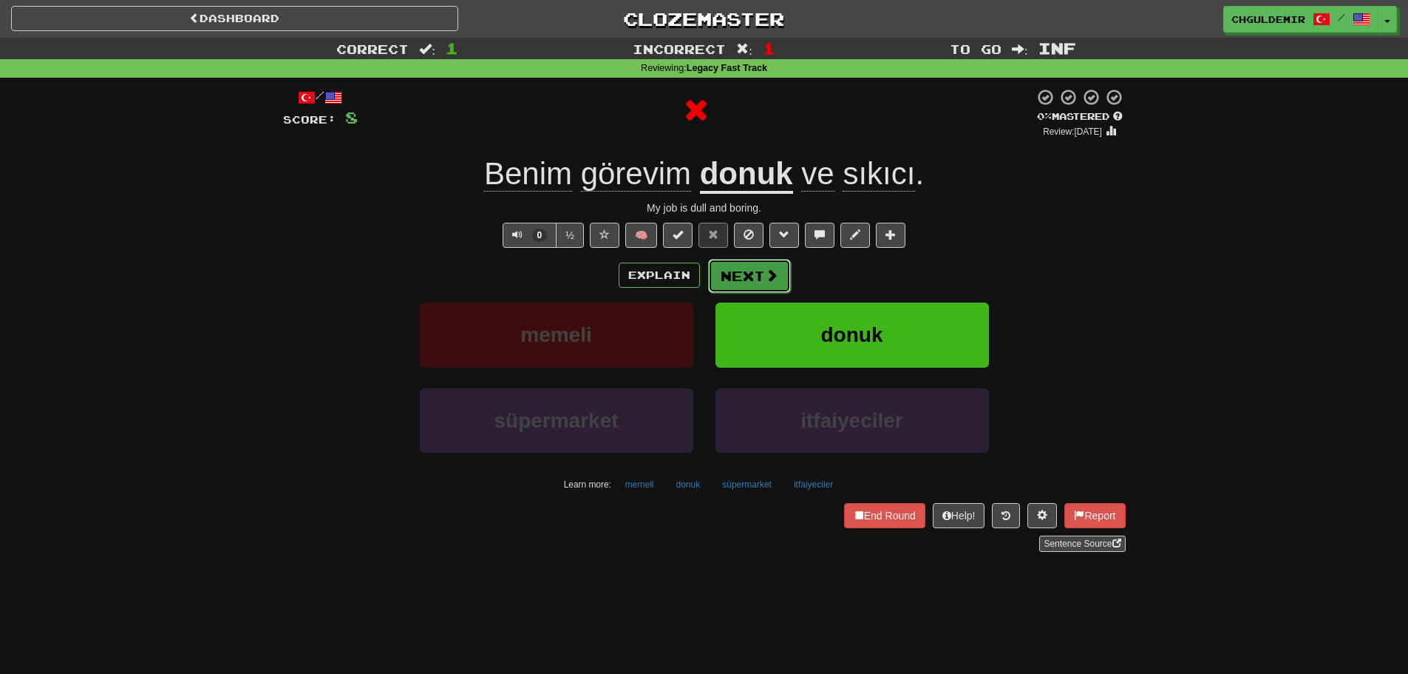
click at [771, 270] on span at bounding box center [771, 274] width 13 height 13
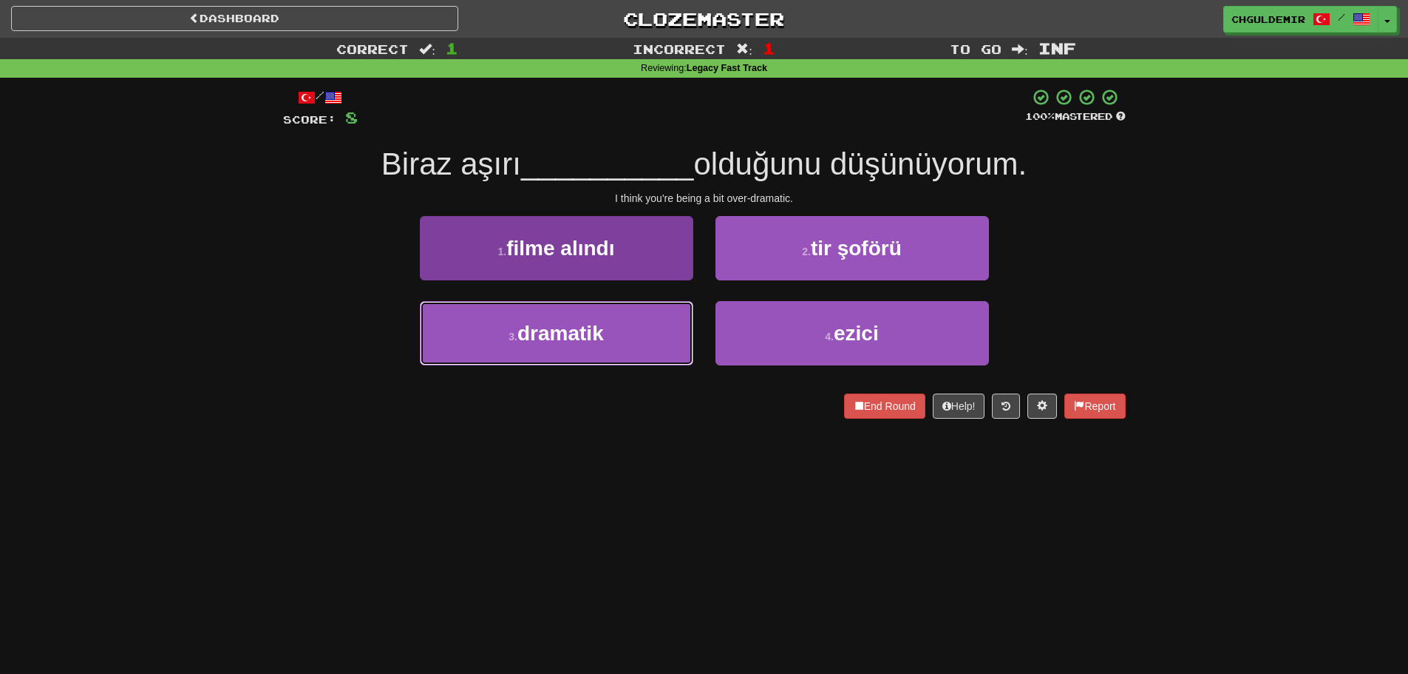
click at [662, 342] on button "3 . dramatik" at bounding box center [557, 333] width 274 height 64
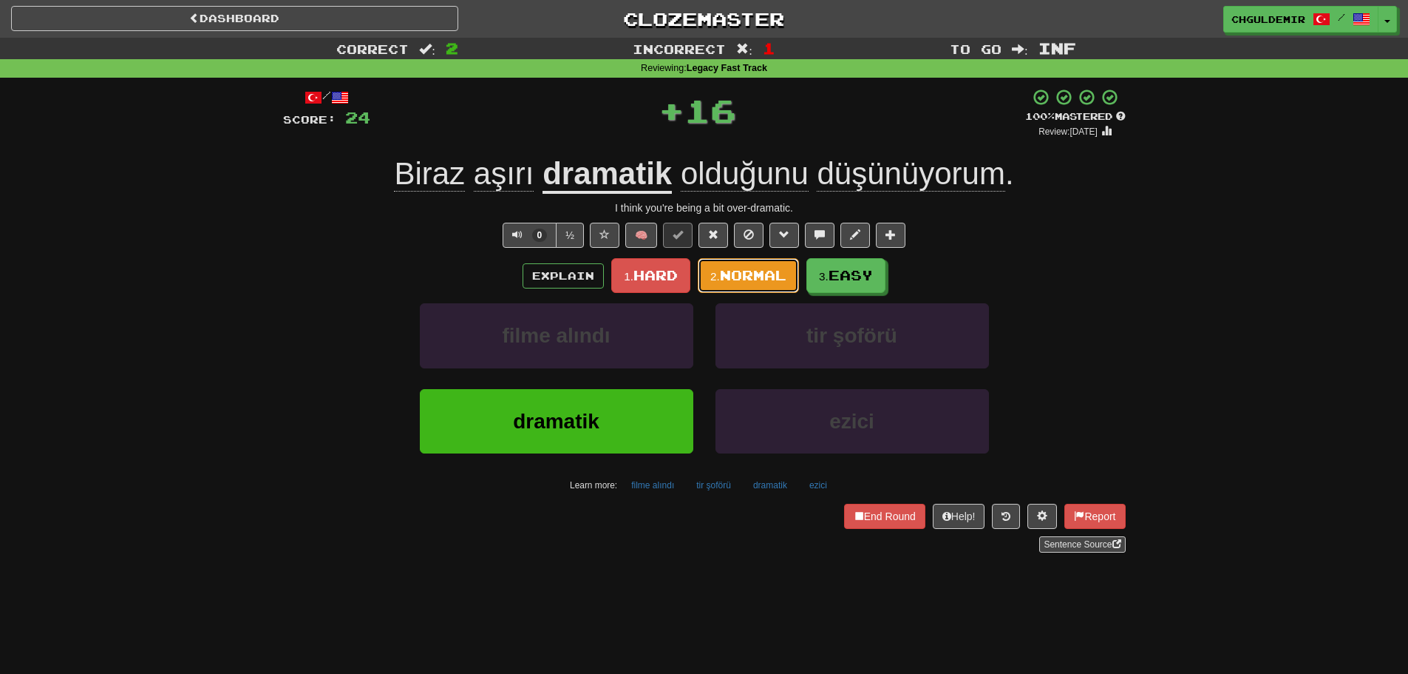
click at [722, 289] on button "2. Normal" at bounding box center [748, 275] width 101 height 35
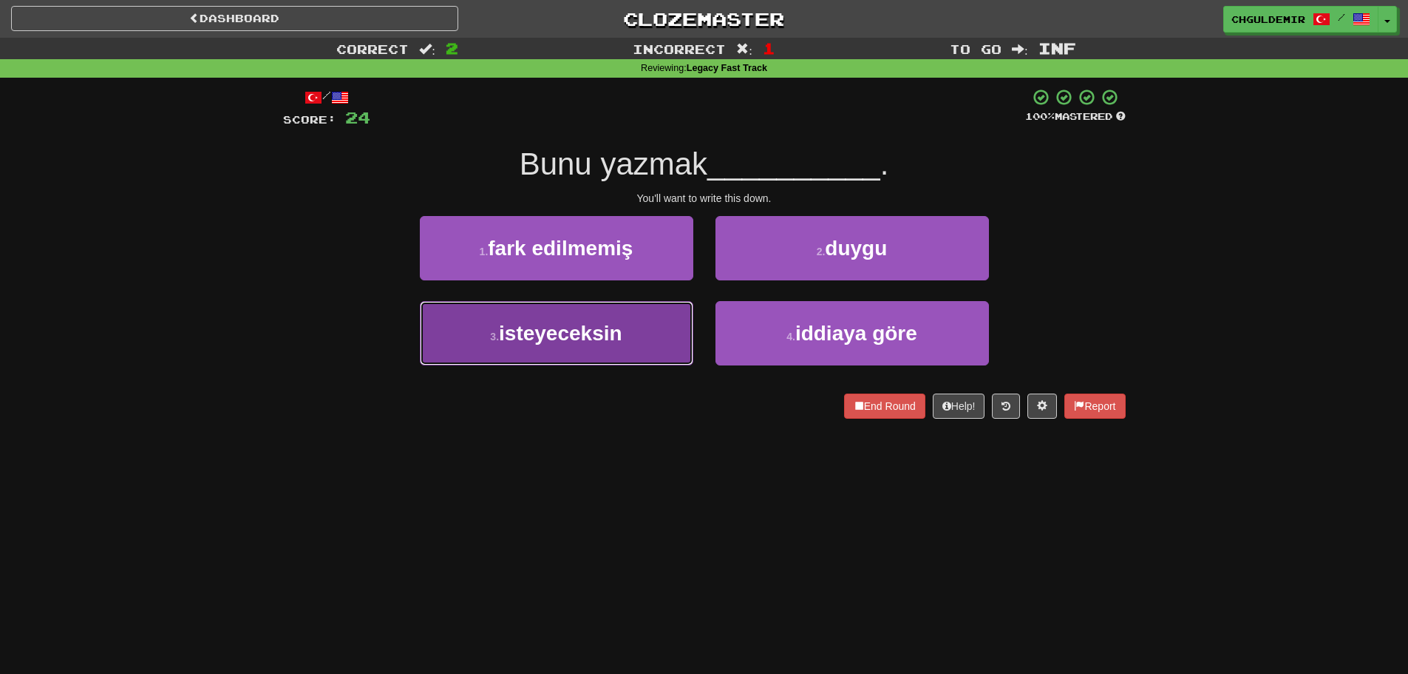
click at [644, 308] on button "3 . isteyeceksin" at bounding box center [557, 333] width 274 height 64
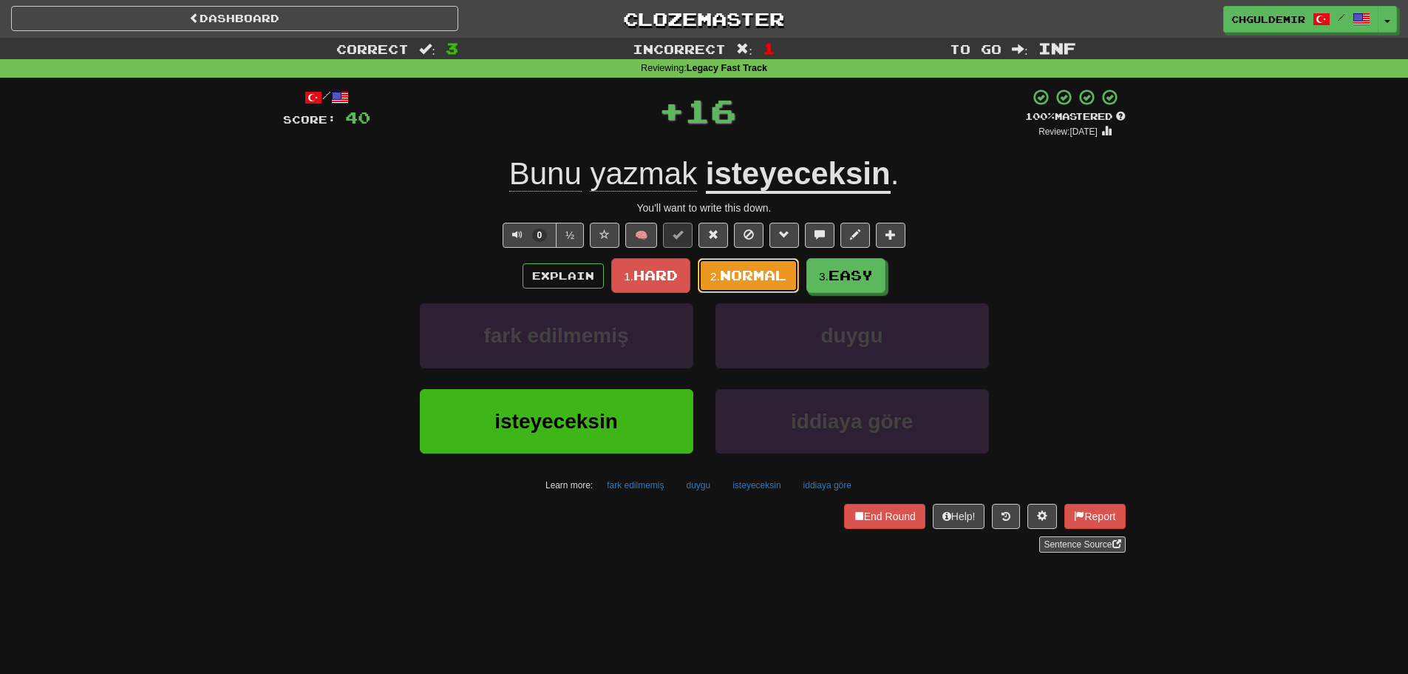
click at [737, 276] on span "Normal" at bounding box center [753, 275] width 67 height 16
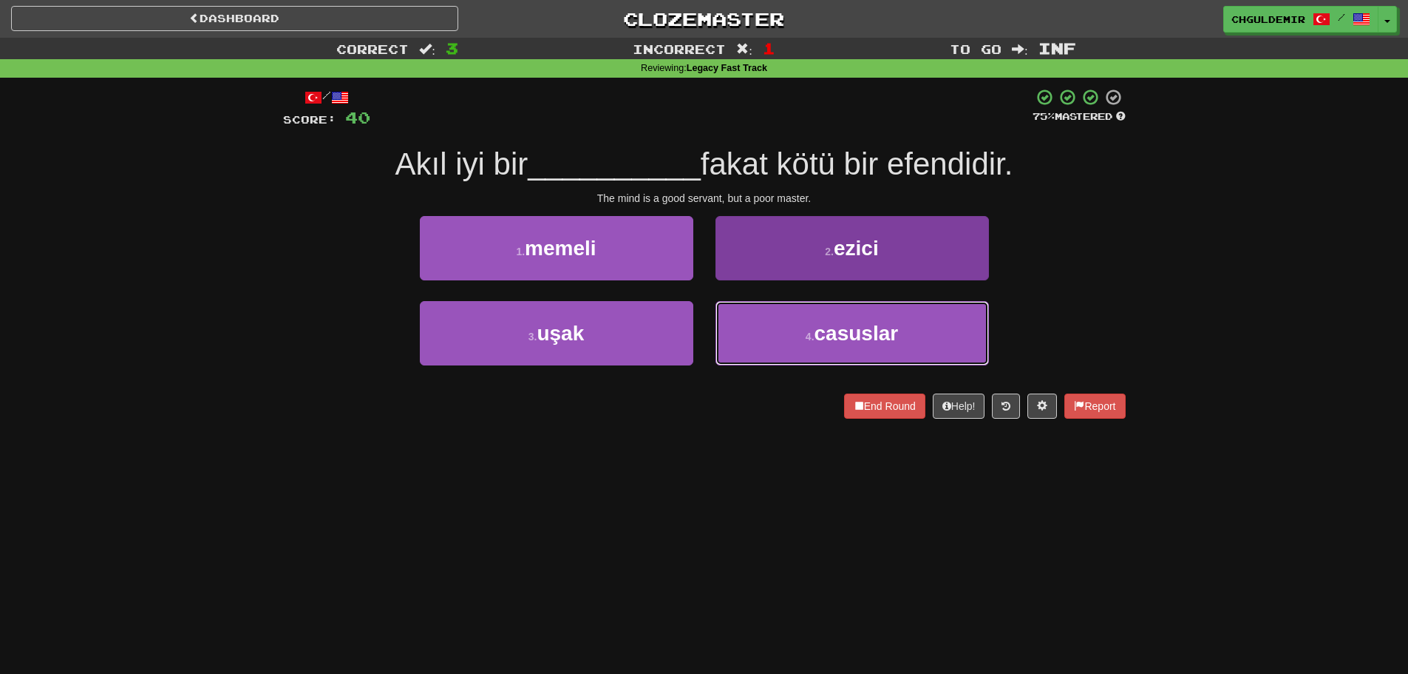
click at [807, 333] on small "4 ." at bounding box center [810, 336] width 9 height 12
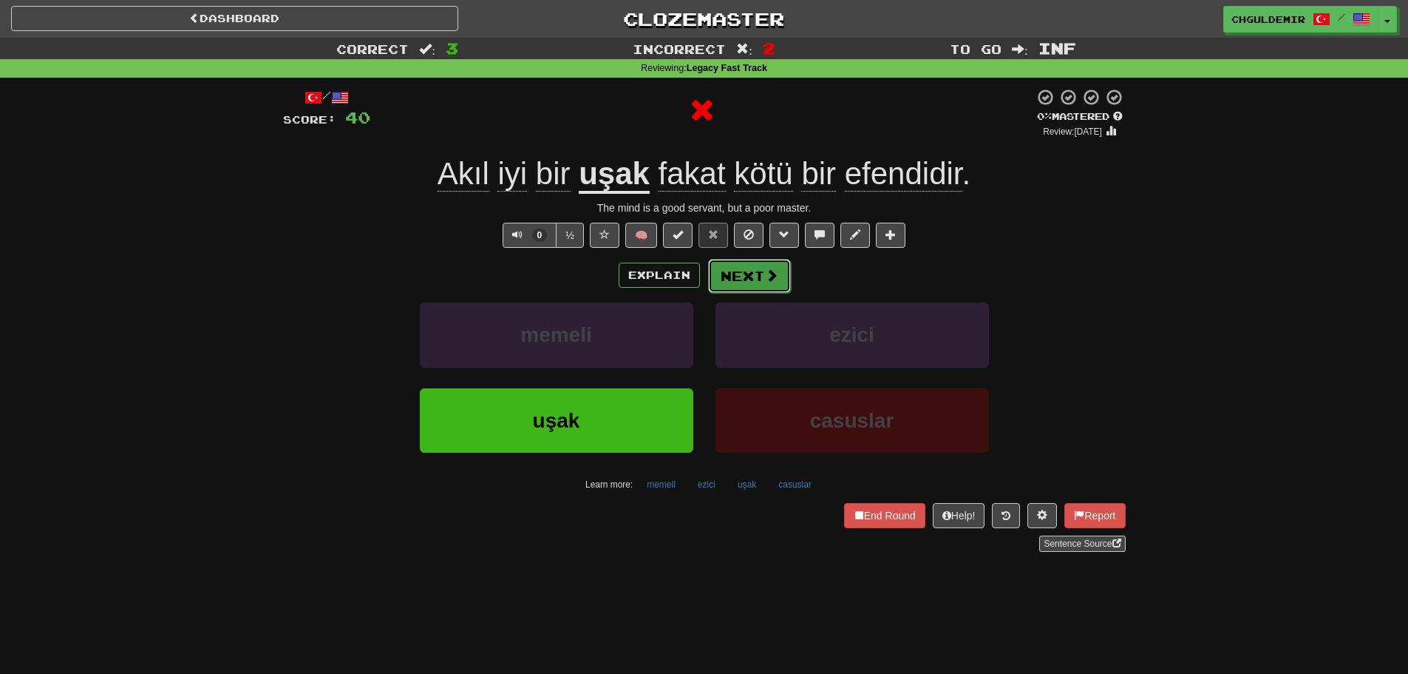
click at [771, 263] on button "Next" at bounding box center [749, 276] width 83 height 34
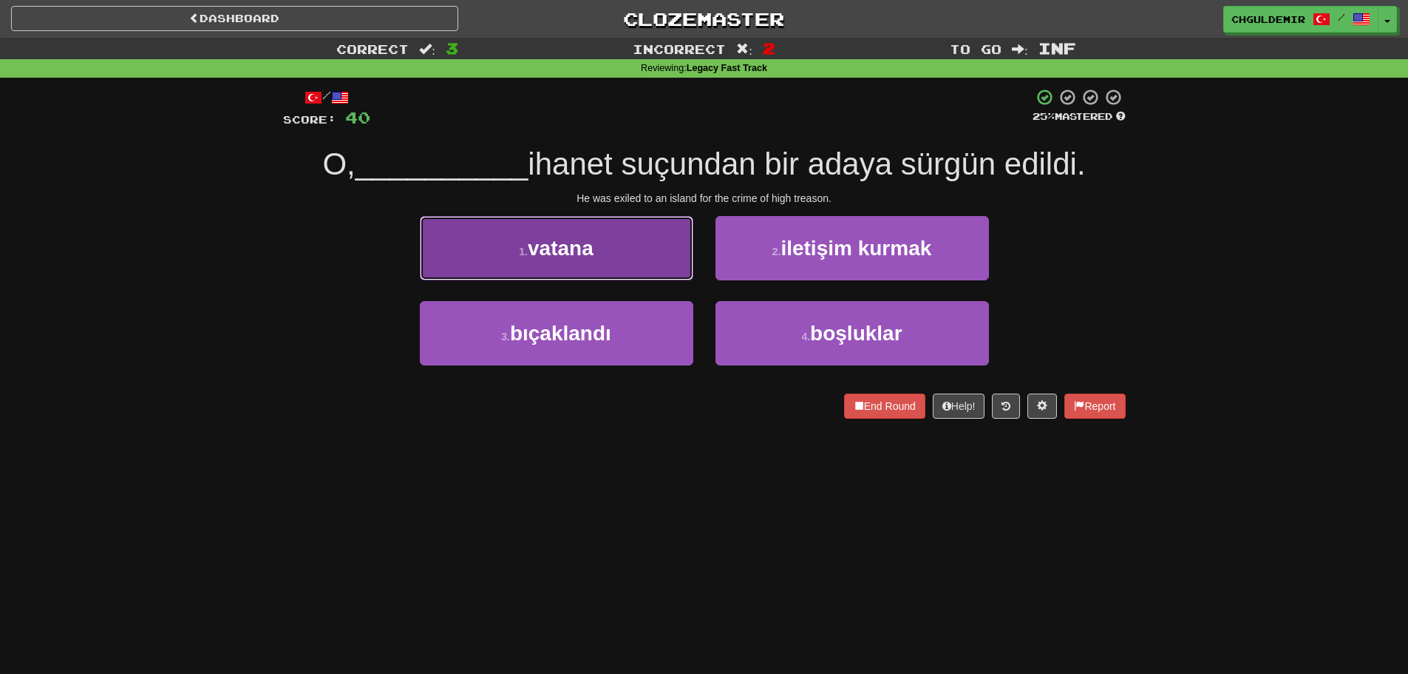
click at [632, 259] on button "1 . vatana" at bounding box center [557, 248] width 274 height 64
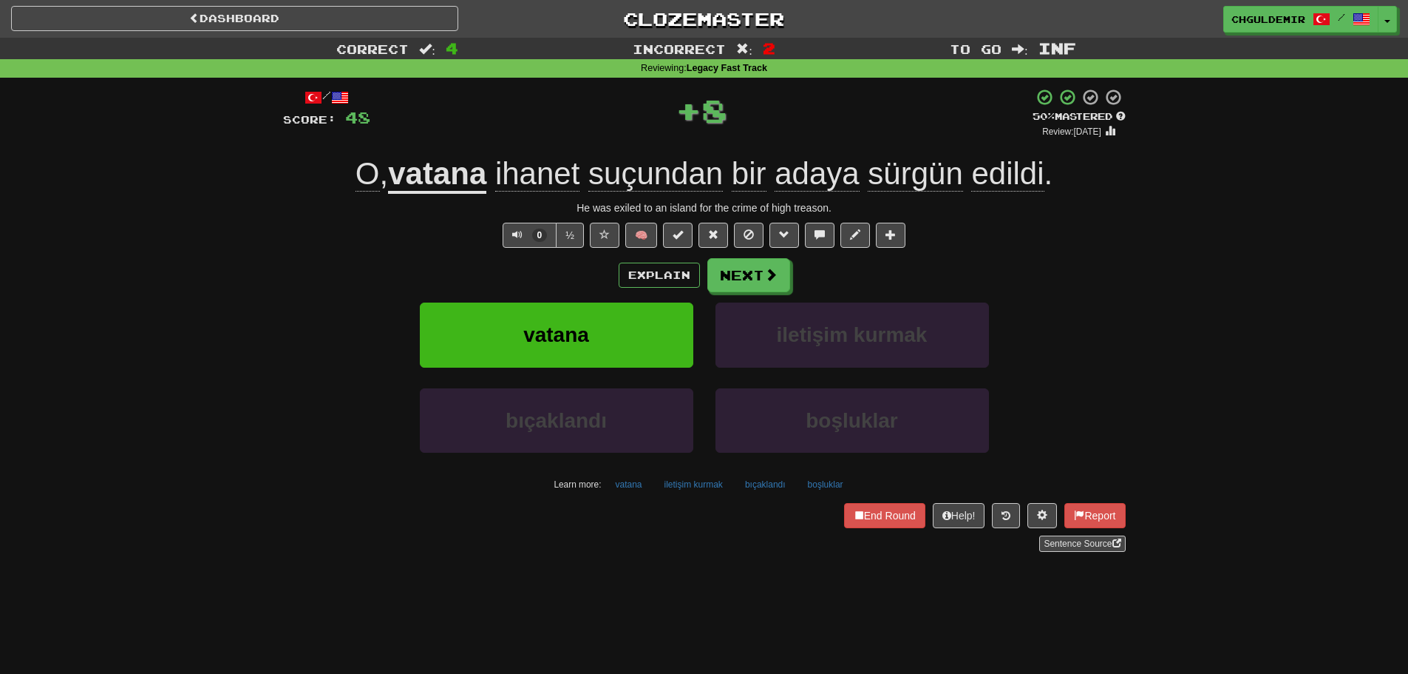
drag, startPoint x: 632, startPoint y: 259, endPoint x: 775, endPoint y: 270, distance: 143.1
click at [790, 268] on div "Explain Next" at bounding box center [704, 275] width 843 height 34
click at [770, 270] on span at bounding box center [771, 274] width 13 height 13
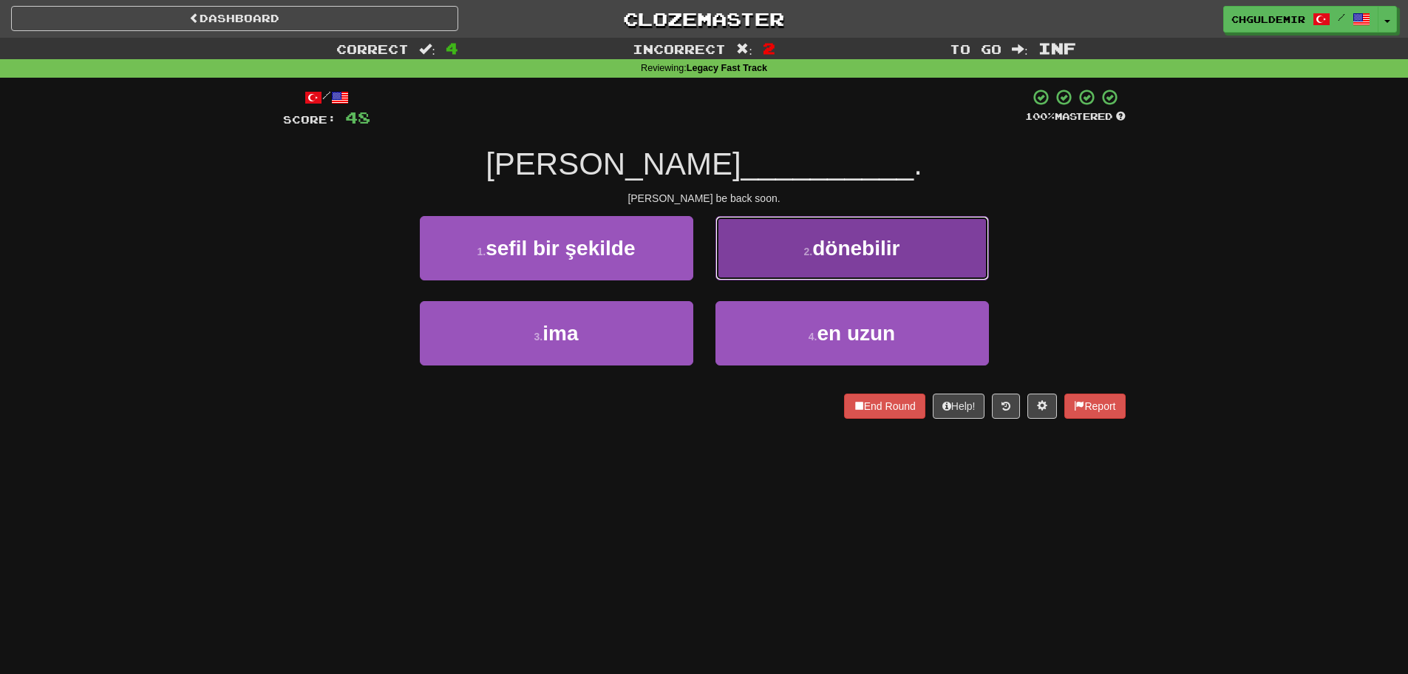
click at [750, 260] on button "2 . dönebilir" at bounding box center [853, 248] width 274 height 64
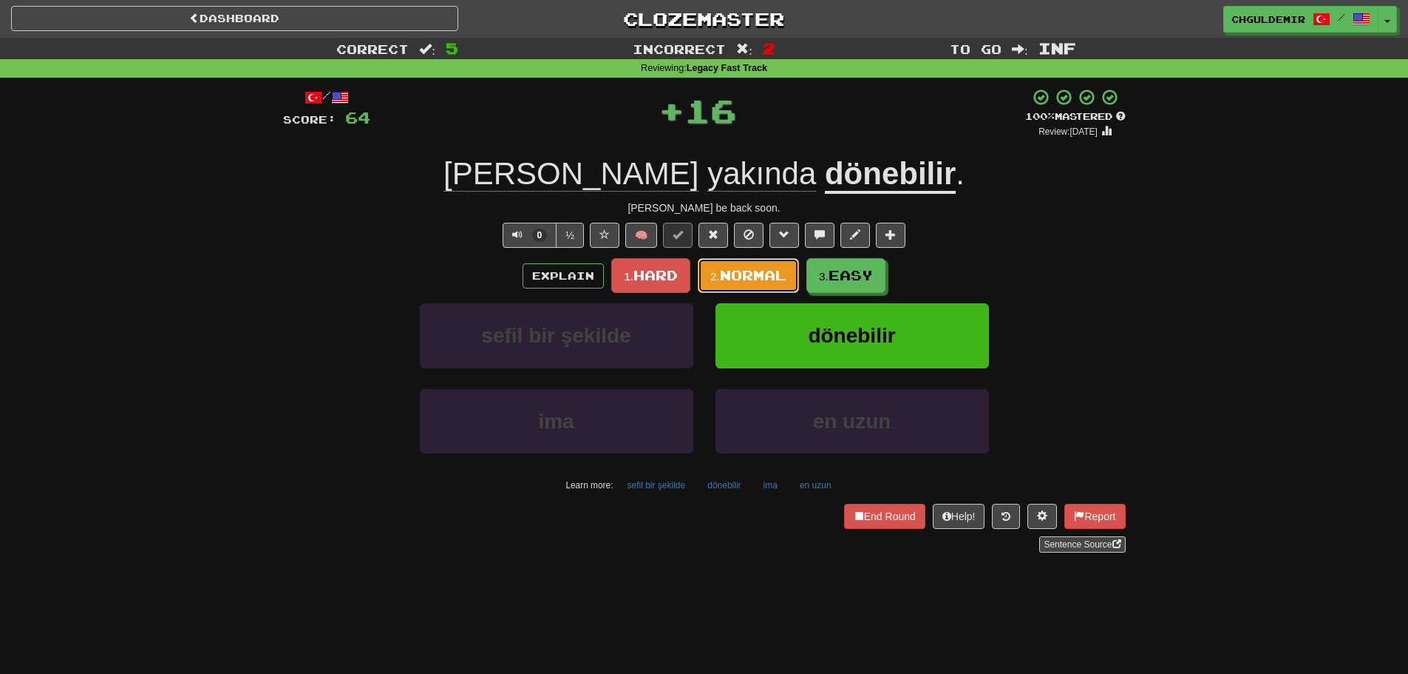
click at [742, 274] on span "Normal" at bounding box center [753, 275] width 67 height 16
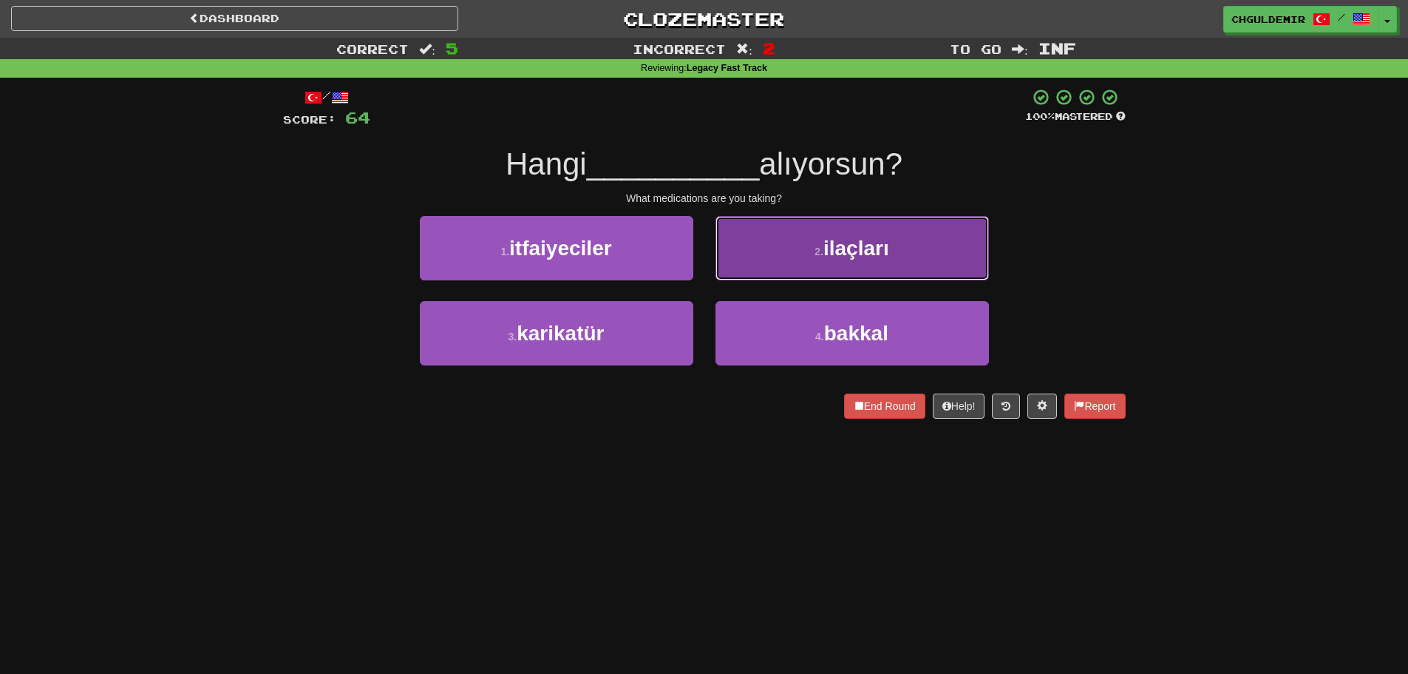
click at [762, 262] on button "2 . ilaçları" at bounding box center [853, 248] width 274 height 64
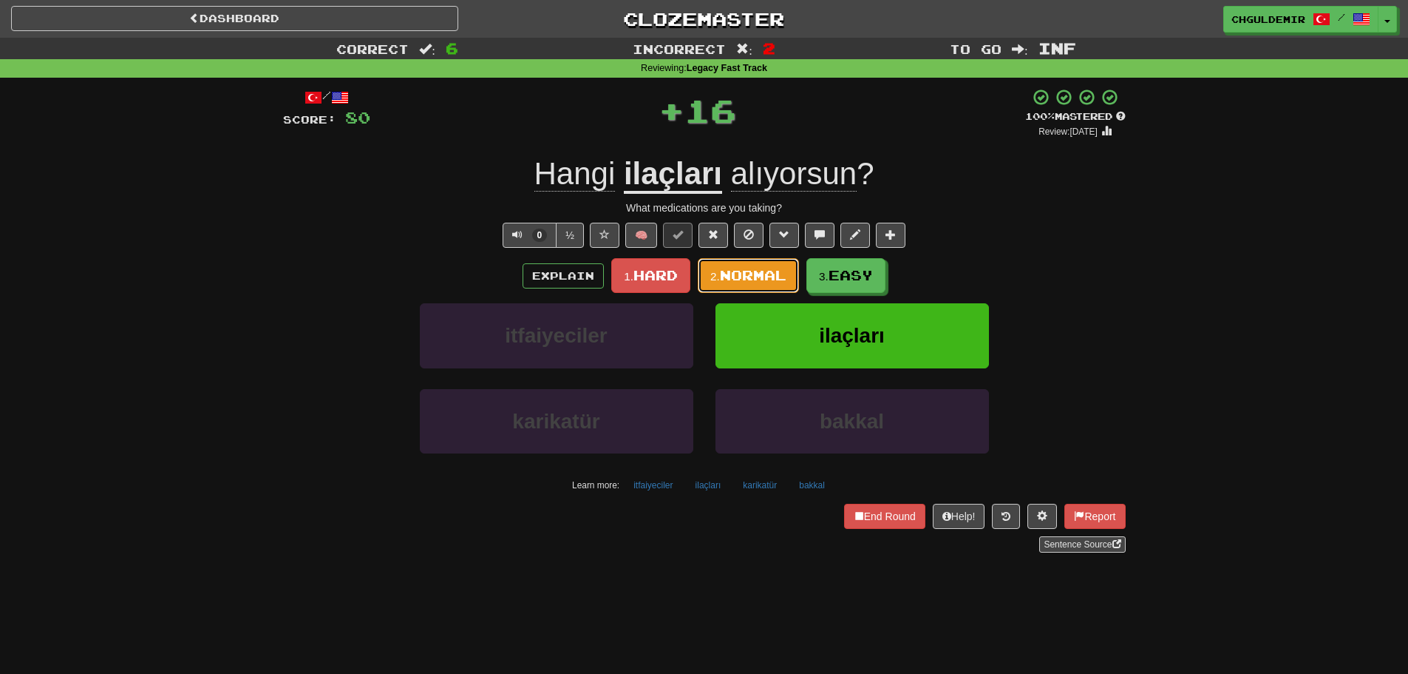
click at [748, 271] on span "Normal" at bounding box center [753, 275] width 67 height 16
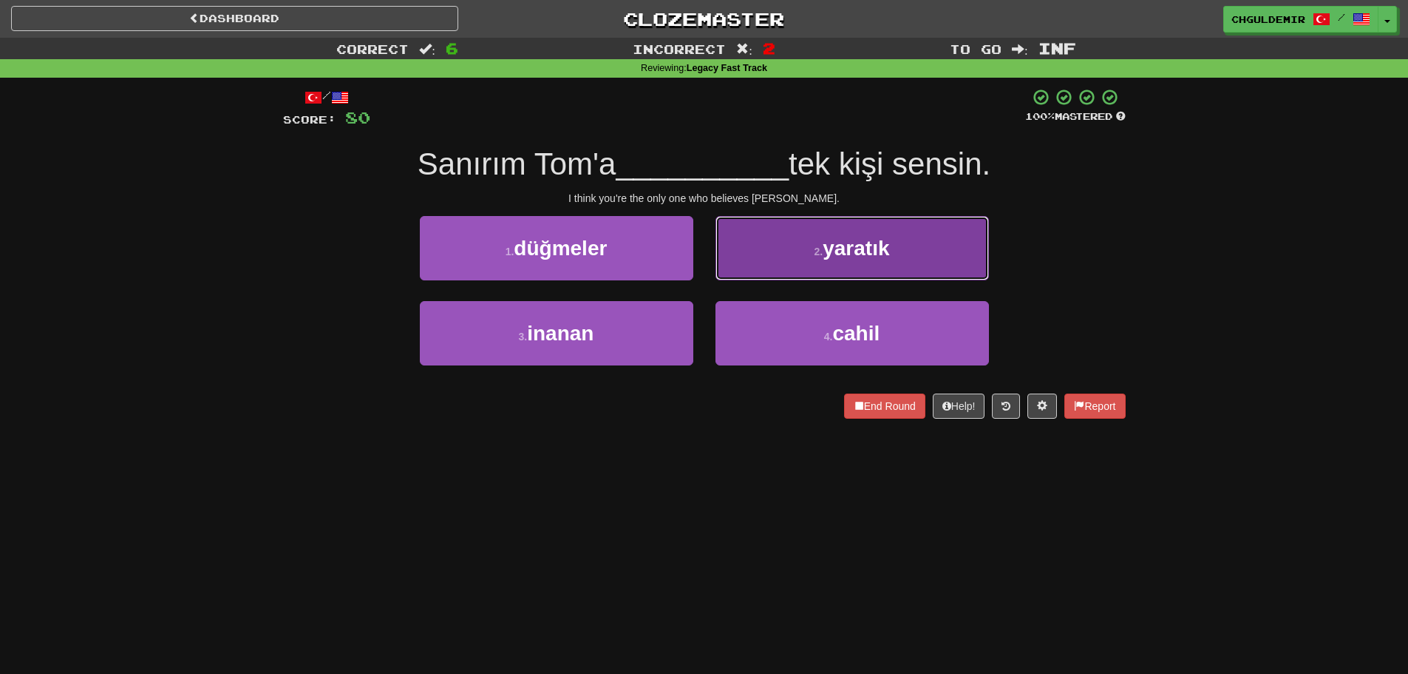
click at [781, 270] on button "2 . yaratık" at bounding box center [853, 248] width 274 height 64
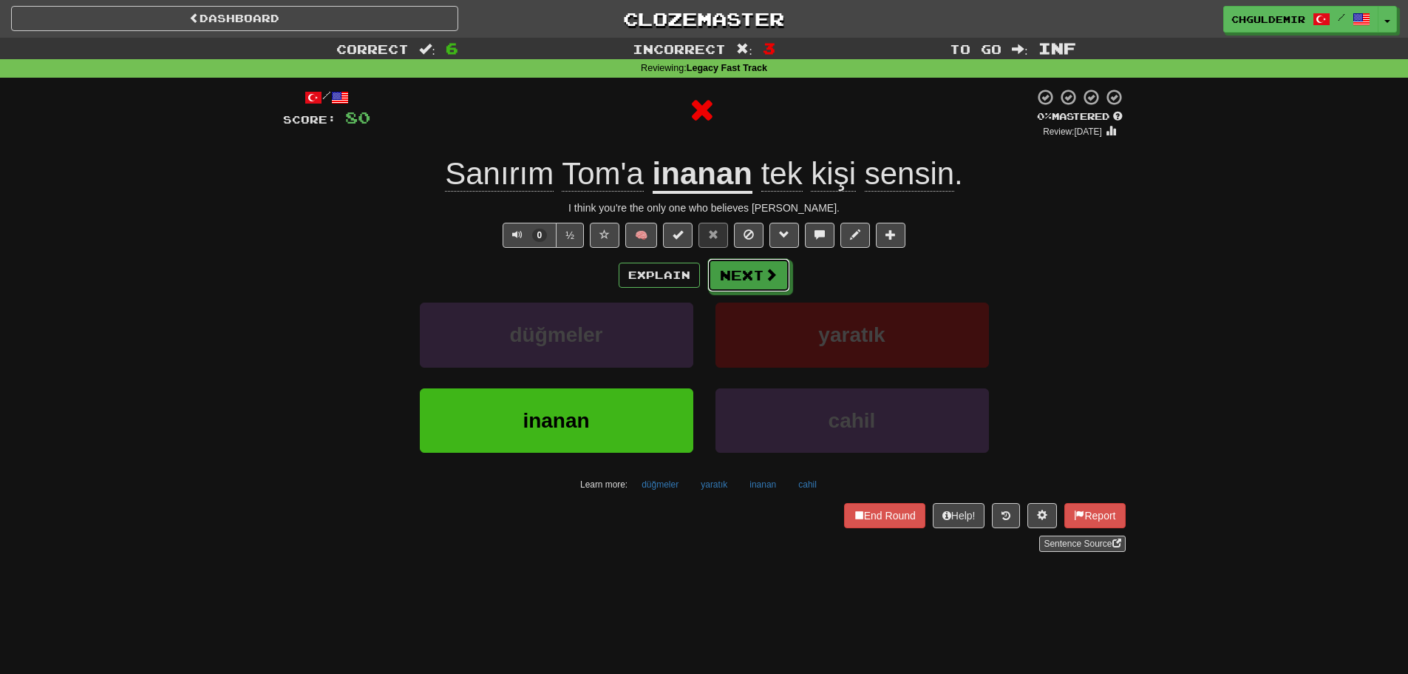
click at [736, 278] on button "Next" at bounding box center [749, 275] width 83 height 34
